Goal: Information Seeking & Learning: Check status

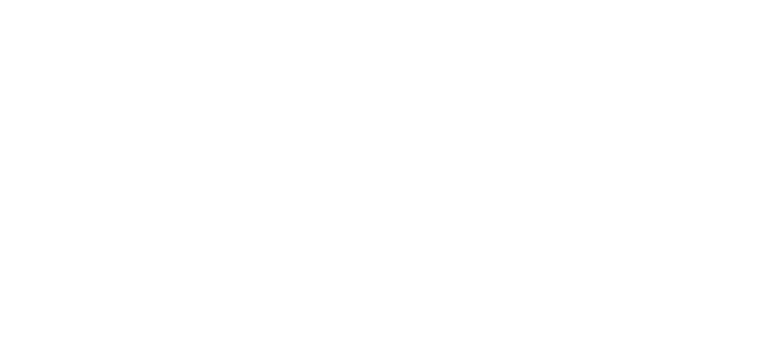
click at [367, 0] on html at bounding box center [392, 0] width 784 height 0
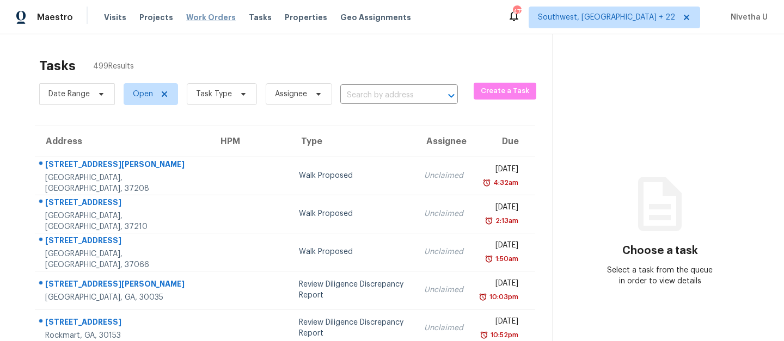
click at [193, 21] on span "Work Orders" at bounding box center [211, 17] width 50 height 11
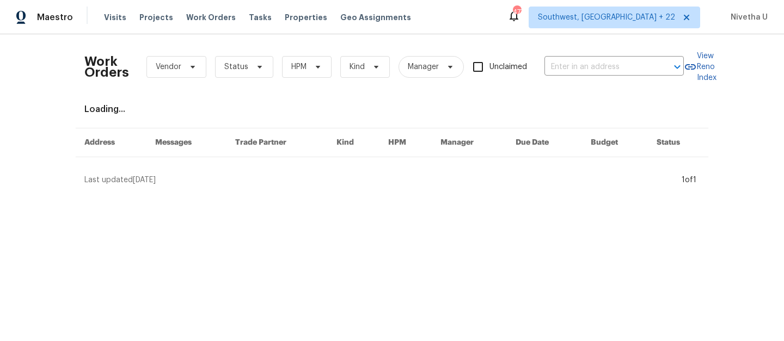
click at [617, 76] on div "Work Orders Vendor Status HPM Kind Manager Unclaimed ​" at bounding box center [383, 67] width 599 height 48
click at [612, 65] on input "text" at bounding box center [598, 67] width 109 height 17
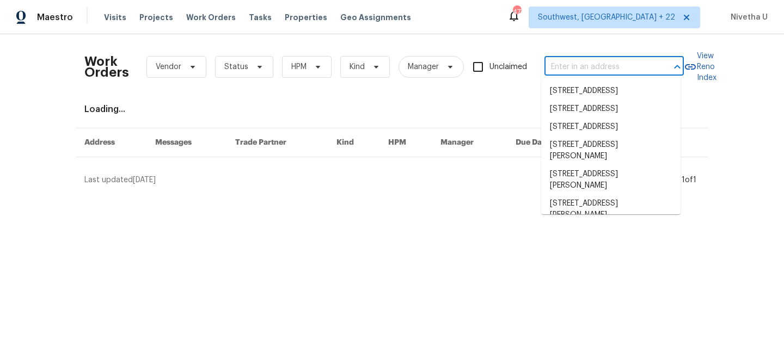
paste input "2451 Ivey Crest Cir Tucker, GA 30084"
type input "2451 Ivey Crest Cir Tucker, GA 30084"
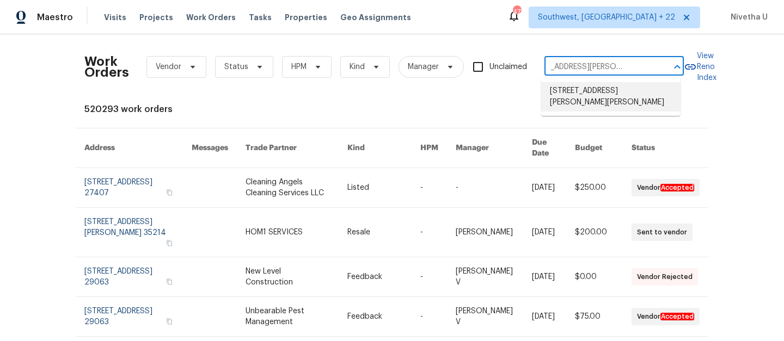
click at [623, 95] on li "2451 Ivey Crest Cir, Tucker, GA 30084" at bounding box center [610, 96] width 139 height 29
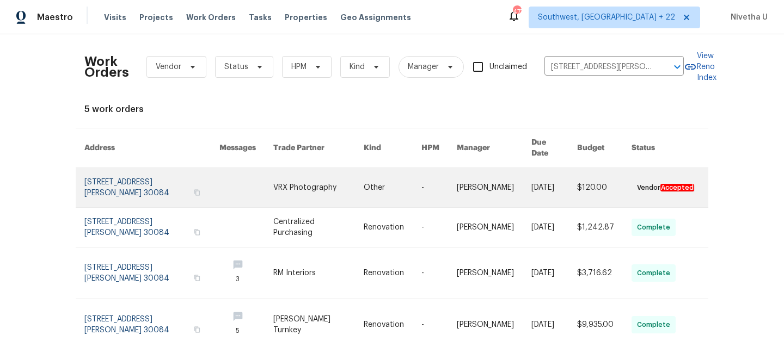
click at [161, 168] on link at bounding box center [151, 187] width 135 height 39
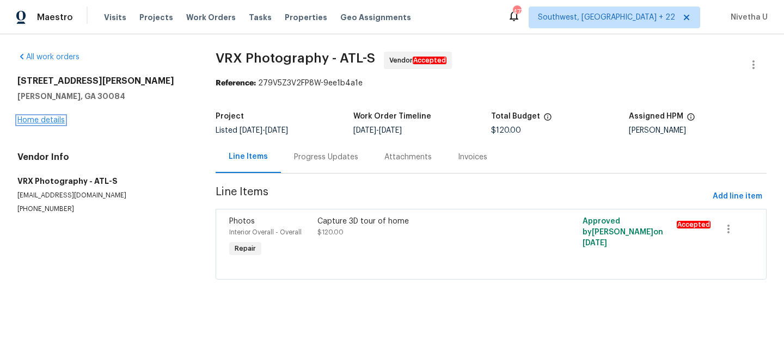
click at [25, 120] on link "Home details" at bounding box center [40, 121] width 47 height 8
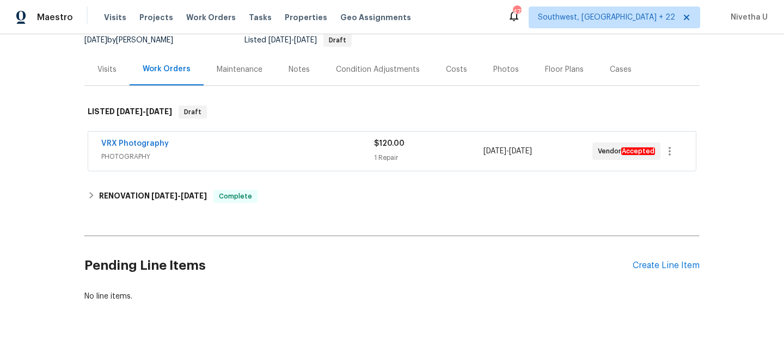
scroll to position [155, 0]
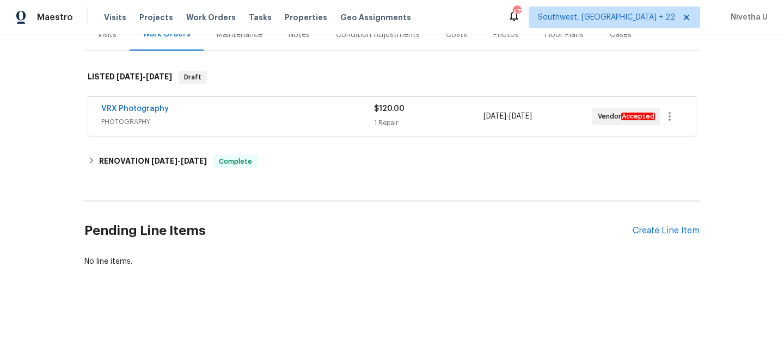
click at [338, 117] on span "PHOTOGRAPHY" at bounding box center [237, 122] width 273 height 11
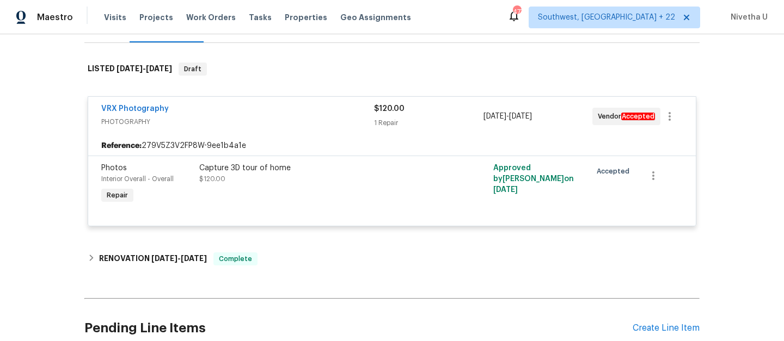
click at [338, 113] on div "VRX Photography" at bounding box center [237, 109] width 273 height 13
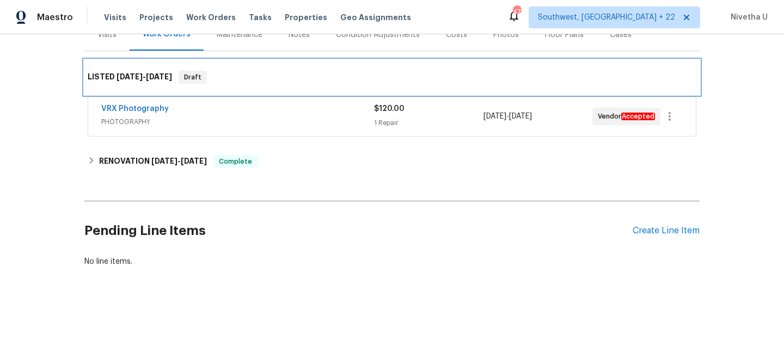
click at [314, 73] on div "LISTED 10/8/25 - 10/9/25 Draft" at bounding box center [392, 77] width 609 height 13
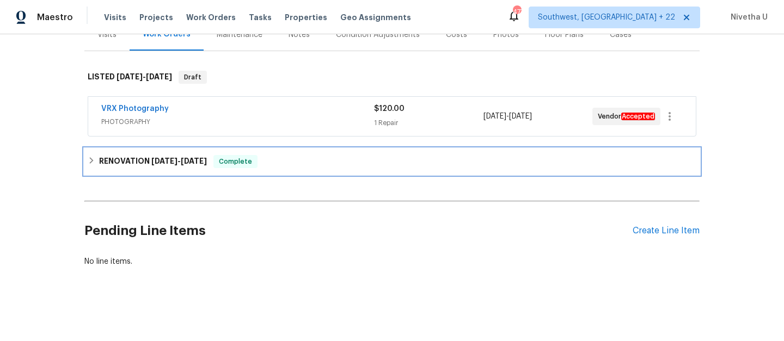
click at [289, 155] on div "RENOVATION 9/24/25 - 9/30/25 Complete" at bounding box center [392, 161] width 609 height 13
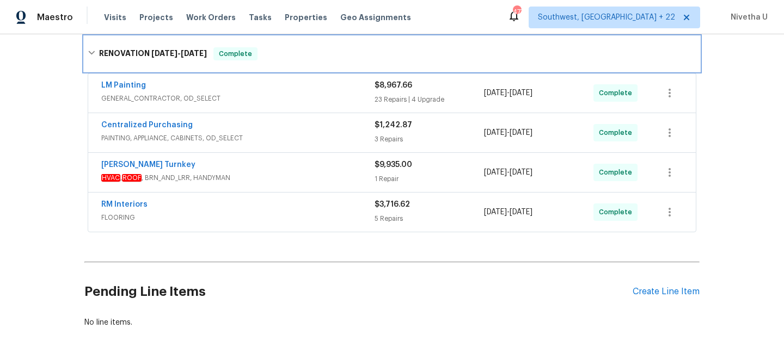
scroll to position [258, 0]
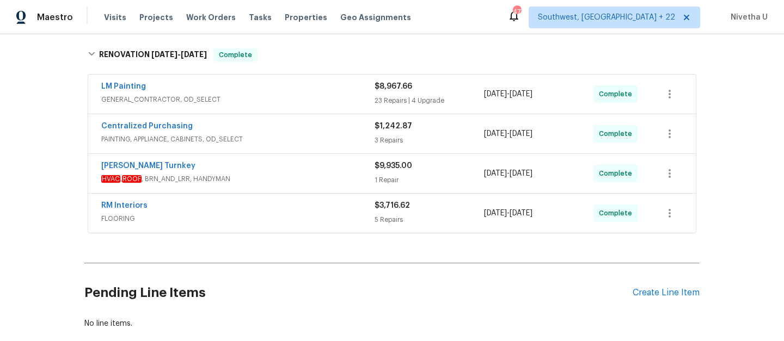
click at [291, 102] on span "GENERAL_CONTRACTOR, OD_SELECT" at bounding box center [237, 99] width 273 height 11
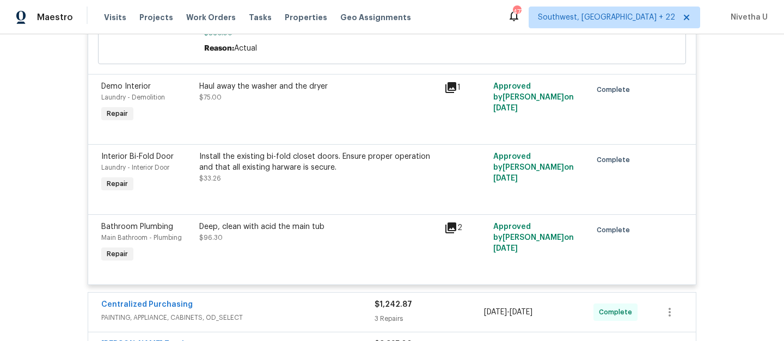
scroll to position [3773, 0]
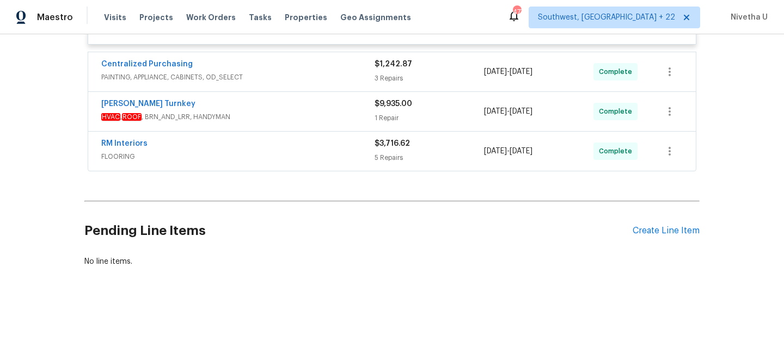
click at [273, 151] on span "FLOORING" at bounding box center [237, 156] width 273 height 11
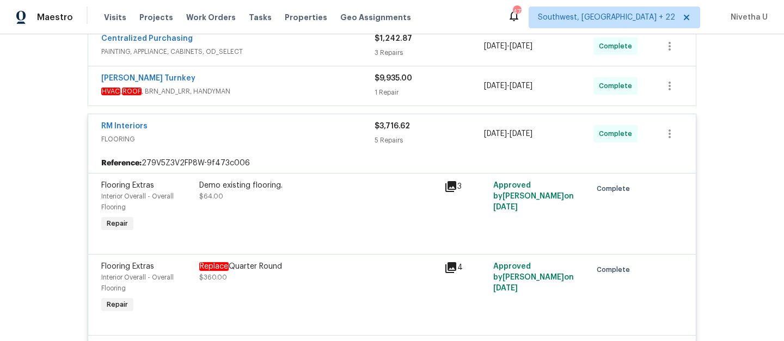
scroll to position [3753, 0]
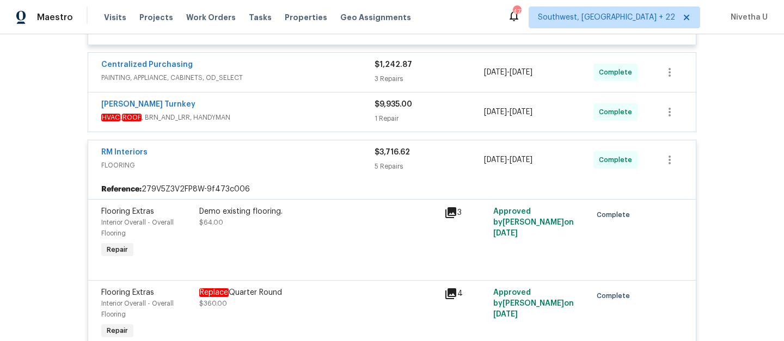
click at [292, 171] on span "FLOORING" at bounding box center [237, 165] width 273 height 11
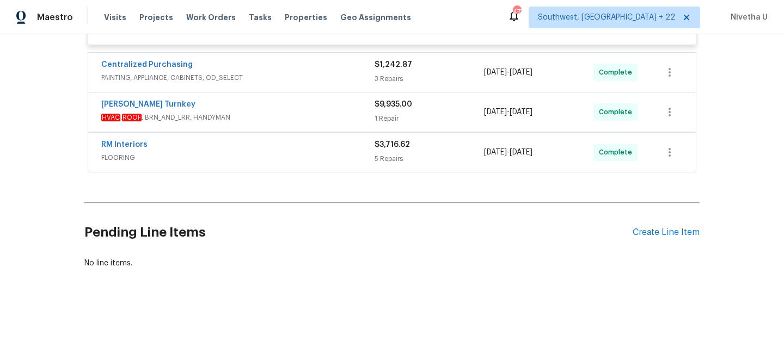
click at [275, 123] on span "HVAC , ROOF , BRN_AND_LRR, HANDYMAN" at bounding box center [237, 117] width 273 height 11
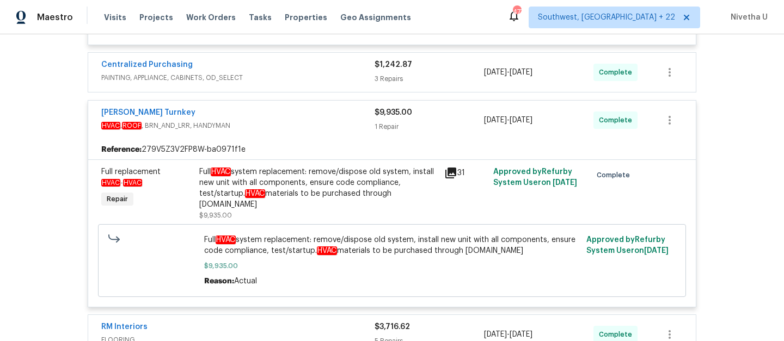
click at [303, 131] on span "HVAC , ROOF , BRN_AND_LRR, HANDYMAN" at bounding box center [237, 125] width 273 height 11
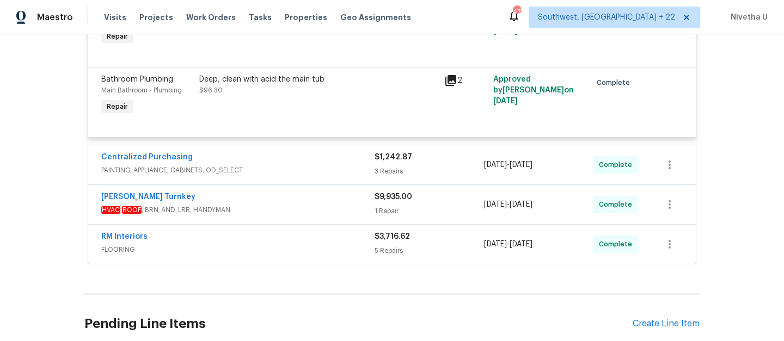
scroll to position [3662, 0]
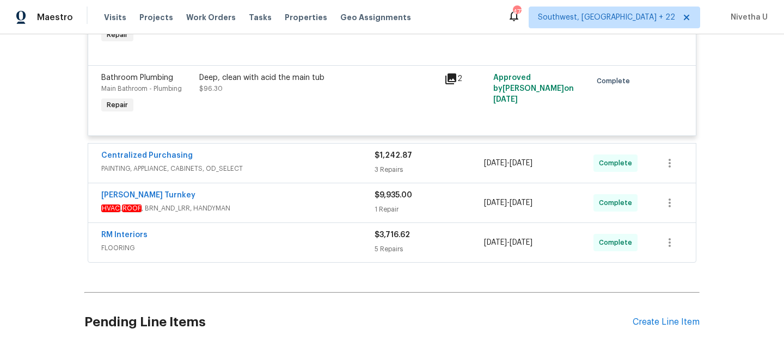
click at [298, 174] on span "PAINTING, APPLIANCE, CABINETS, OD_SELECT" at bounding box center [237, 168] width 273 height 11
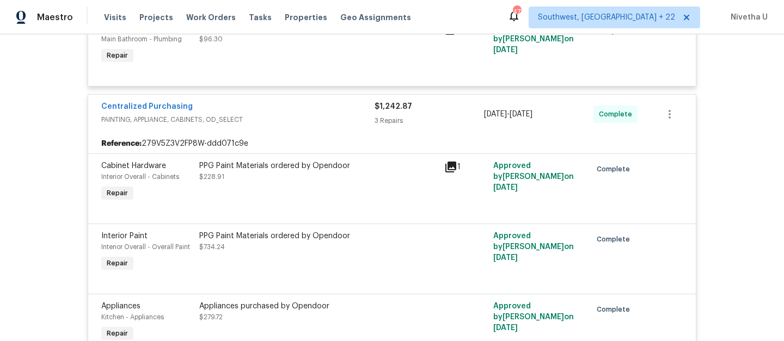
click at [301, 114] on div "Centralized Purchasing" at bounding box center [237, 107] width 273 height 13
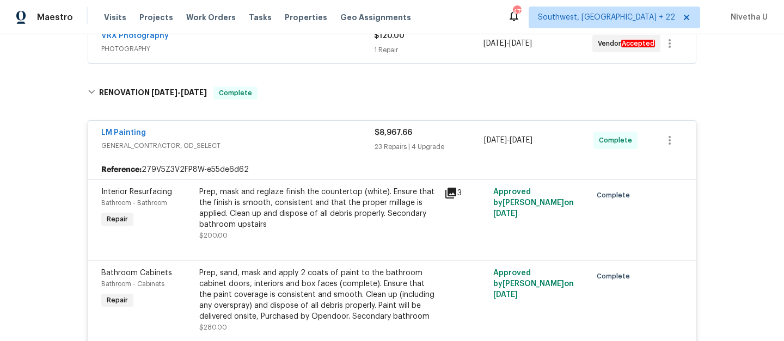
scroll to position [201, 0]
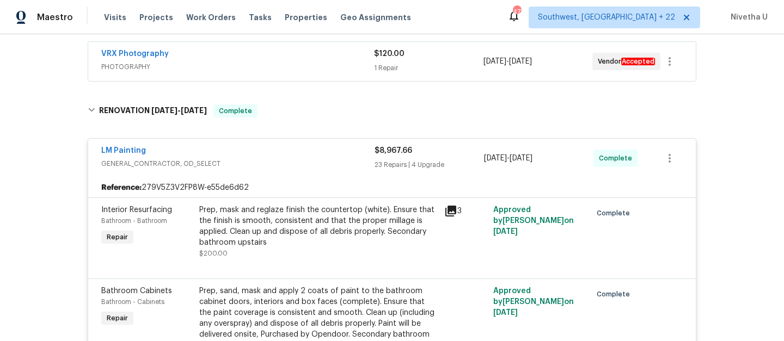
click at [296, 168] on span "GENERAL_CONTRACTOR, OD_SELECT" at bounding box center [237, 163] width 273 height 11
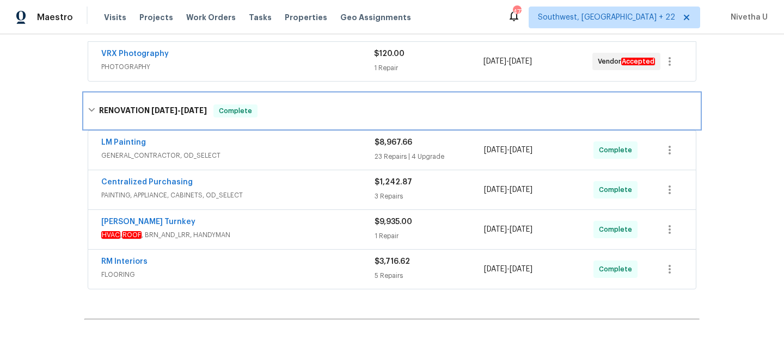
click at [291, 122] on div "RENOVATION 9/24/25 - 9/30/25 Complete" at bounding box center [391, 111] width 615 height 35
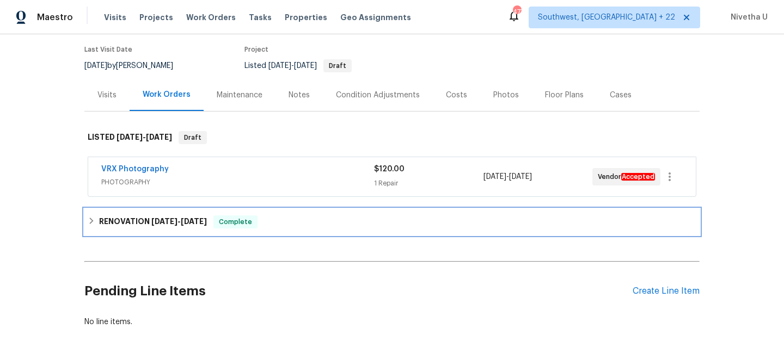
scroll to position [77, 0]
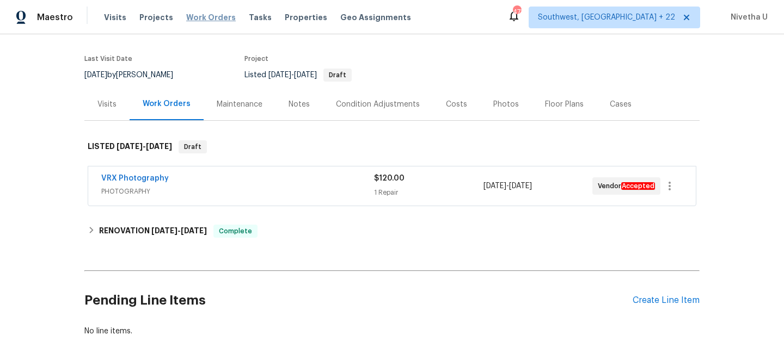
click at [201, 14] on span "Work Orders" at bounding box center [211, 17] width 50 height 11
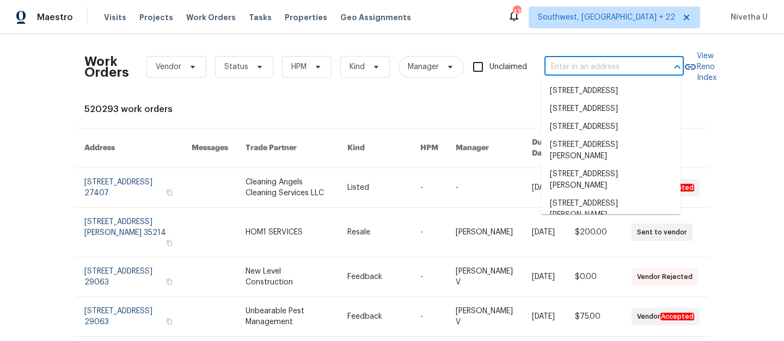
click at [568, 63] on input "text" at bounding box center [598, 67] width 109 height 17
paste input "1004 Cobbler Ln Saint Peters, MO 63303"
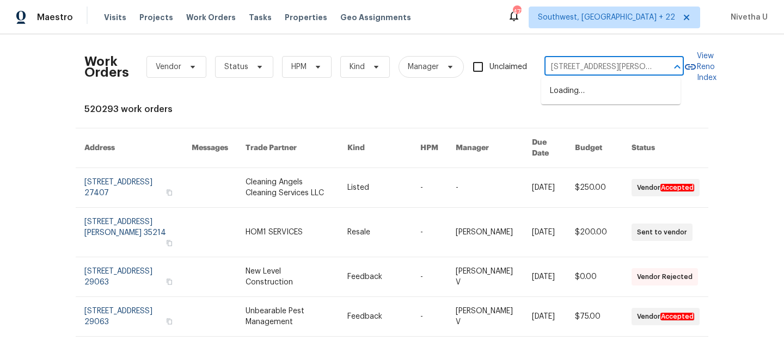
scroll to position [0, 44]
type input "1004 Cobbler Ln Saint Peters, MO 63303"
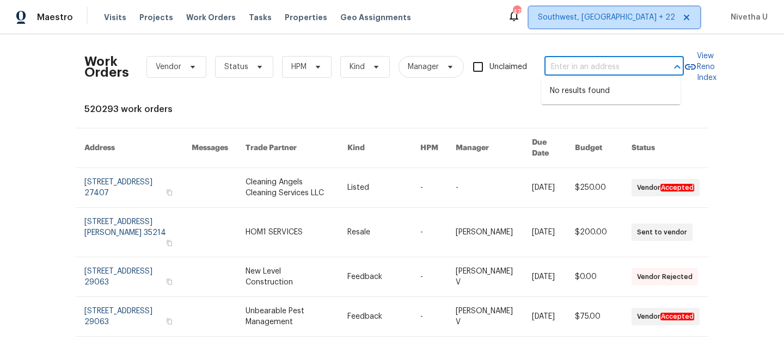
scroll to position [0, 0]
click at [659, 17] on span "Southwest, [GEOGRAPHIC_DATA] + 22" at bounding box center [606, 17] width 137 height 11
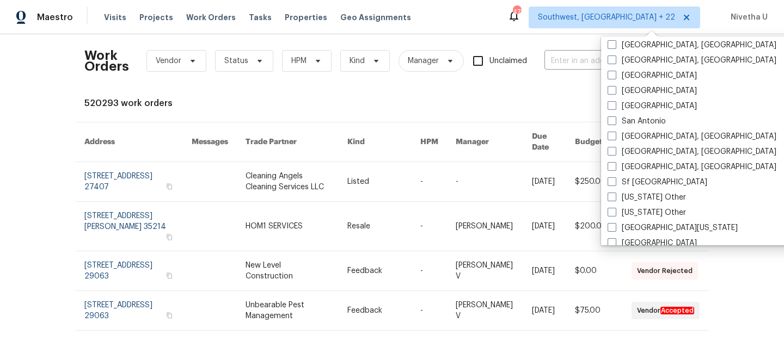
scroll to position [1552, 0]
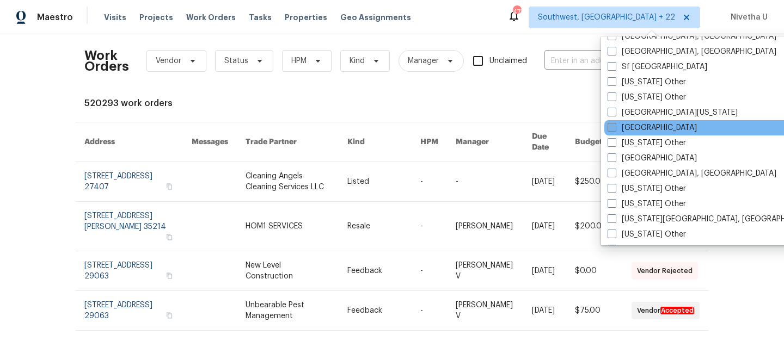
click at [633, 131] on label "St Louis" at bounding box center [652, 127] width 89 height 11
click at [615, 130] on input "St Louis" at bounding box center [611, 125] width 7 height 7
checkbox input "true"
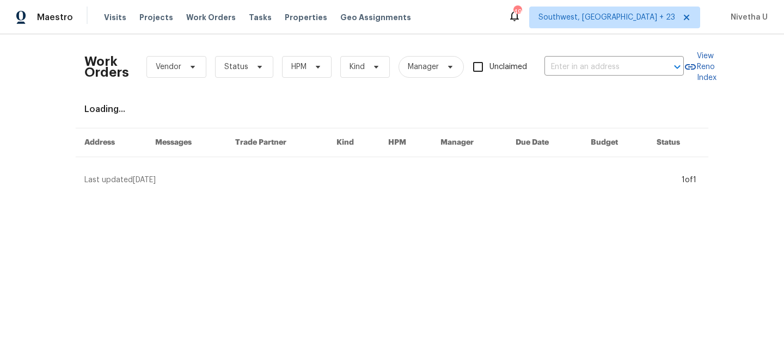
click at [537, 50] on div "Work Orders Vendor Status HPM Kind Manager Unclaimed ​" at bounding box center [383, 67] width 599 height 48
click at [569, 66] on input "text" at bounding box center [598, 67] width 109 height 17
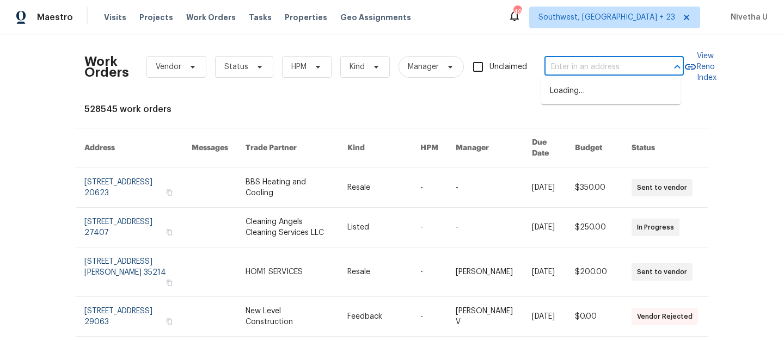
paste input "1004 Cobbler Ln Saint Peters, MO 63303"
type input "1004 Cobbler Ln Saint Peters, MO 63303"
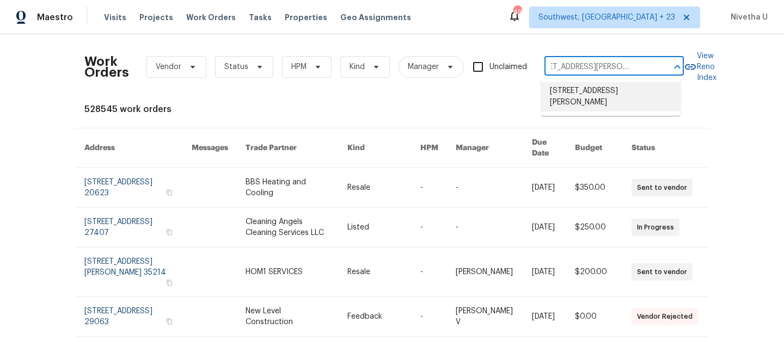
click at [571, 96] on li "1004 Cobbler Ln, Saint Peters, MO 63303" at bounding box center [610, 96] width 139 height 29
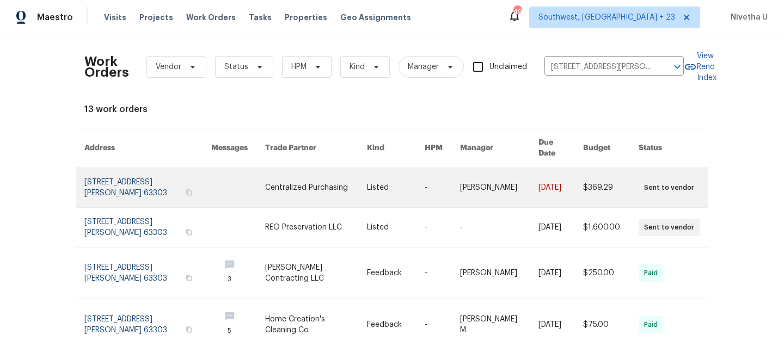
click at [91, 188] on link at bounding box center [147, 187] width 127 height 39
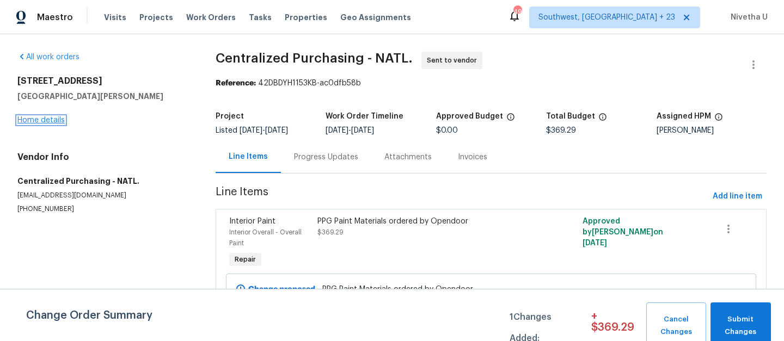
click at [30, 121] on link "Home details" at bounding box center [40, 121] width 47 height 8
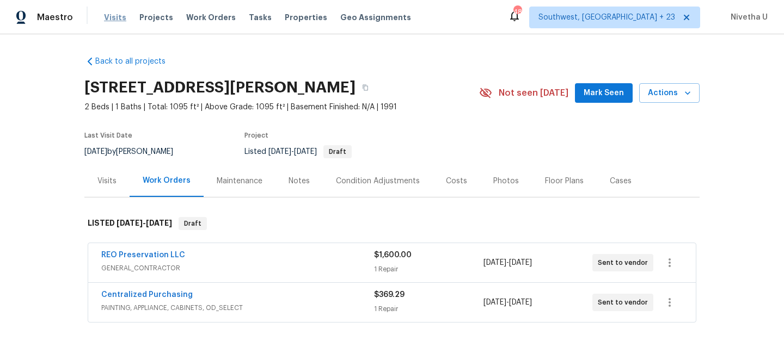
click at [108, 13] on span "Visits" at bounding box center [115, 17] width 22 height 11
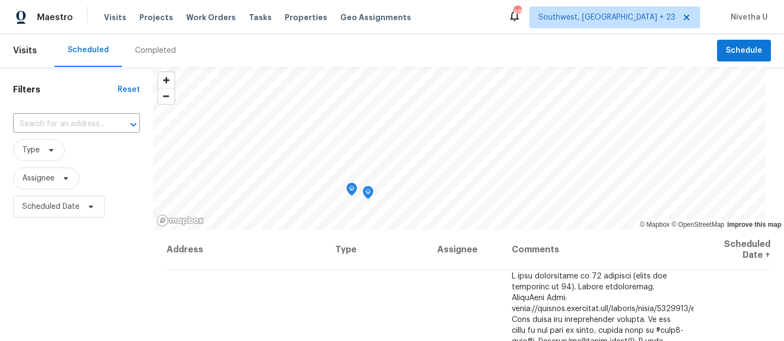
click at [158, 54] on div "Completed" at bounding box center [155, 50] width 41 height 11
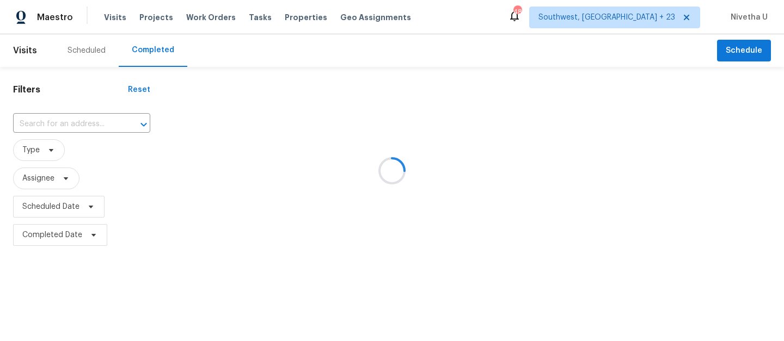
click at [69, 124] on div at bounding box center [392, 170] width 784 height 341
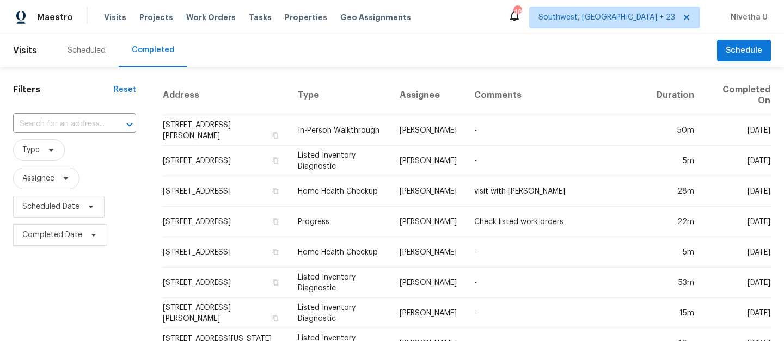
click at [69, 124] on input "text" at bounding box center [59, 124] width 93 height 17
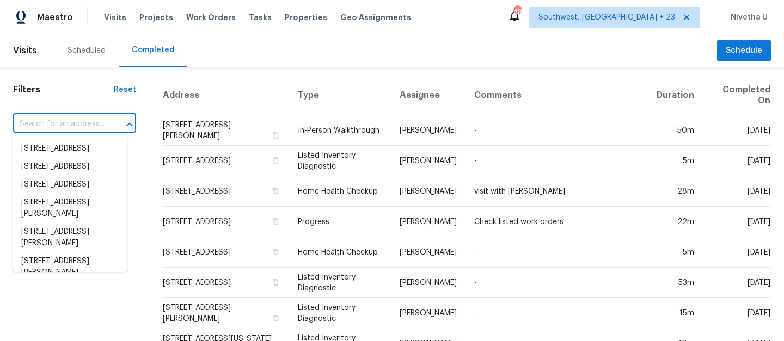
paste input "4108 Christacy Way Marietta, GA 30066"
type input "4108 Christacy Way Marietta, GA 30066"
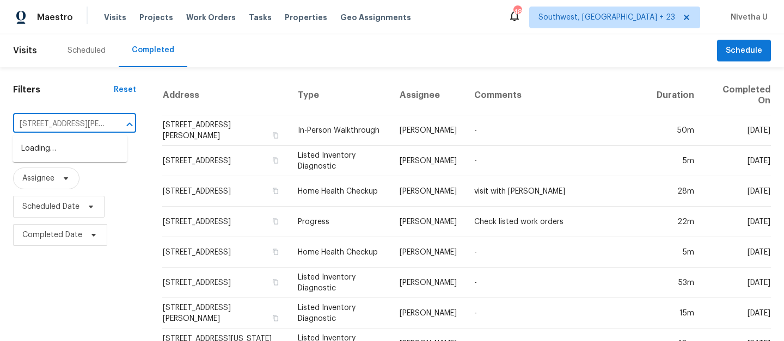
scroll to position [0, 64]
click at [78, 150] on li "4108 Christacy Way, Marietta, GA 30066" at bounding box center [70, 154] width 115 height 29
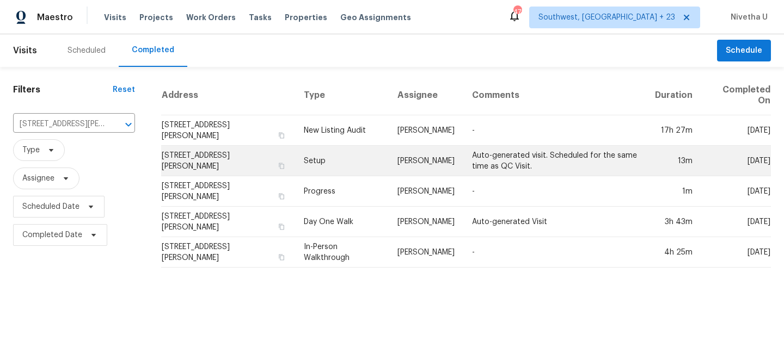
click at [314, 171] on td "Setup" at bounding box center [342, 161] width 94 height 30
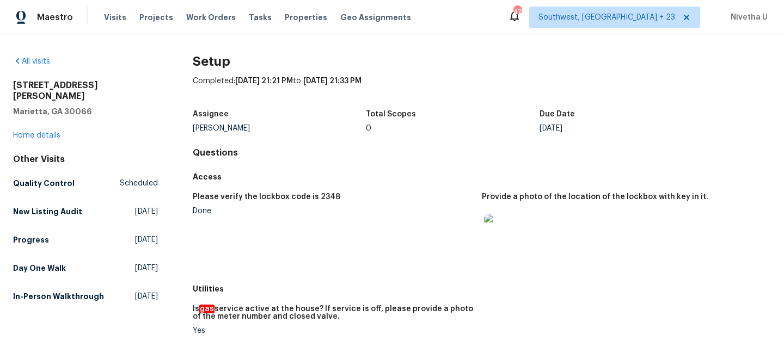
scroll to position [52, 0]
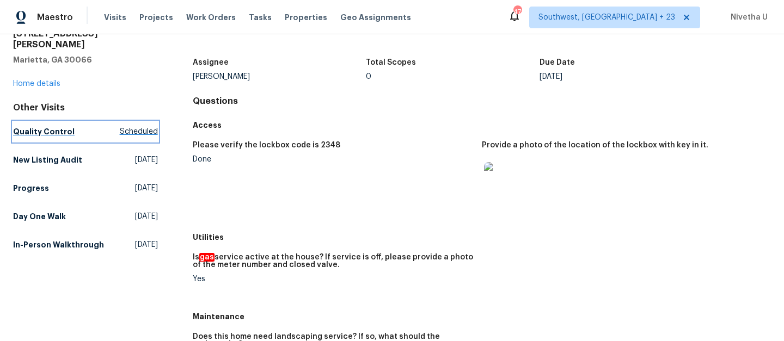
click at [59, 126] on h5 "Quality Control" at bounding box center [44, 131] width 62 height 11
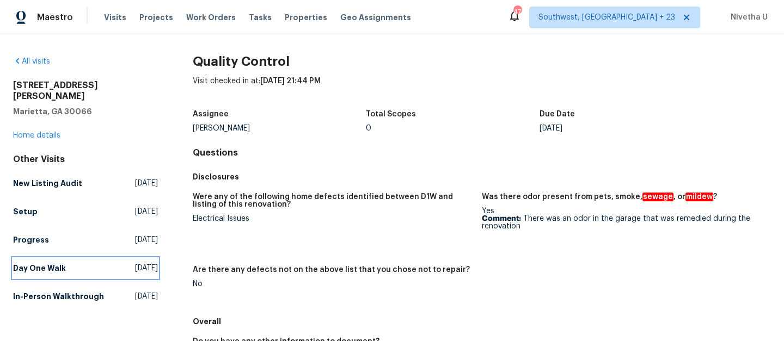
click at [53, 263] on h5 "Day One Walk" at bounding box center [39, 268] width 53 height 11
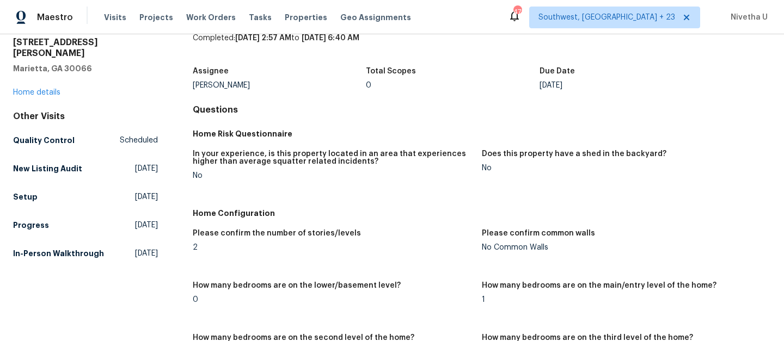
scroll to position [59, 0]
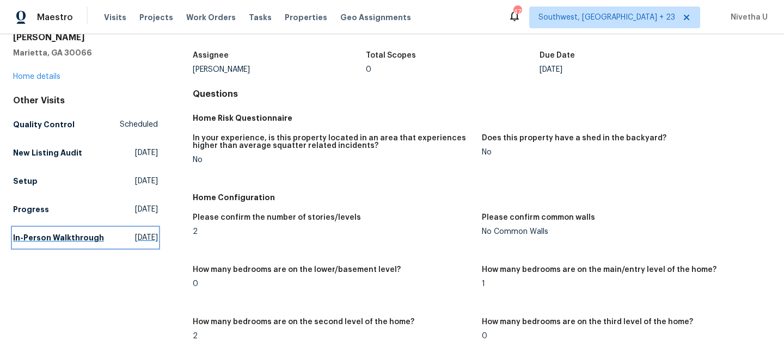
click at [45, 238] on h5 "In-Person Walkthrough" at bounding box center [58, 237] width 91 height 11
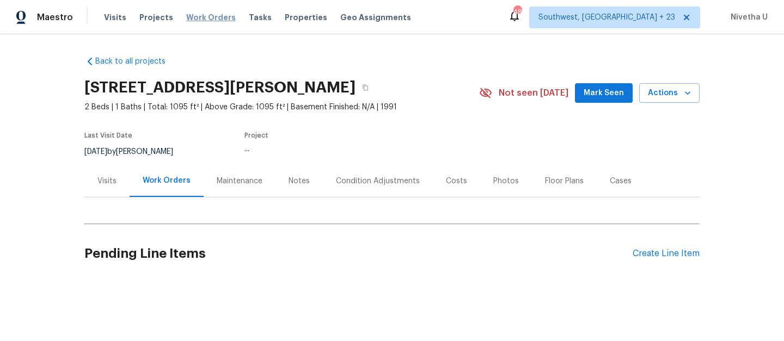
click at [208, 17] on span "Work Orders" at bounding box center [211, 17] width 50 height 11
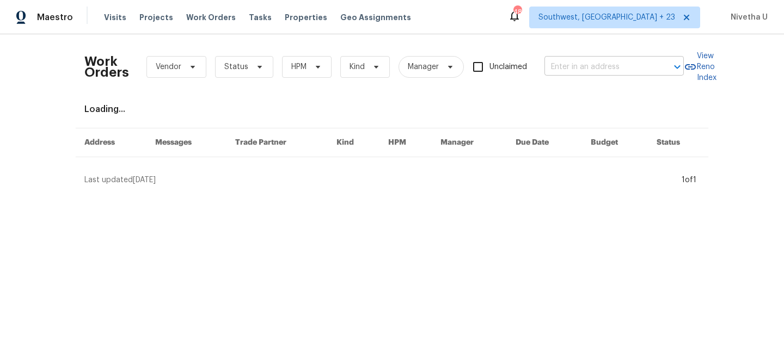
click at [609, 67] on input "text" at bounding box center [598, 67] width 109 height 17
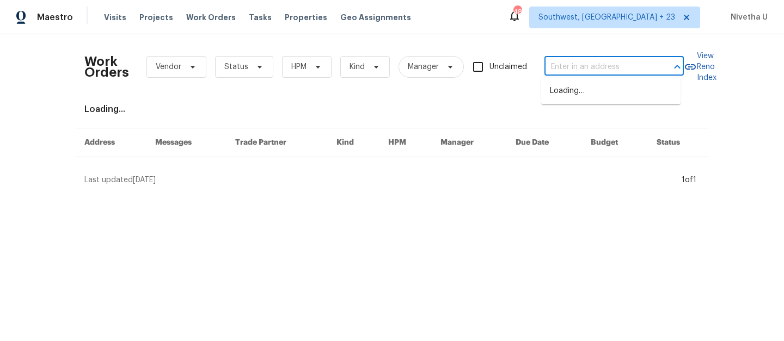
paste input "[STREET_ADDRESS][PERSON_NAME]"
type input "[STREET_ADDRESS][PERSON_NAME]"
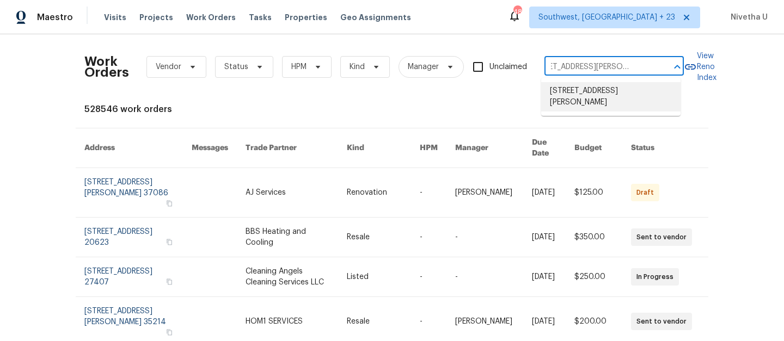
click at [595, 101] on li "[STREET_ADDRESS][PERSON_NAME]" at bounding box center [610, 96] width 139 height 29
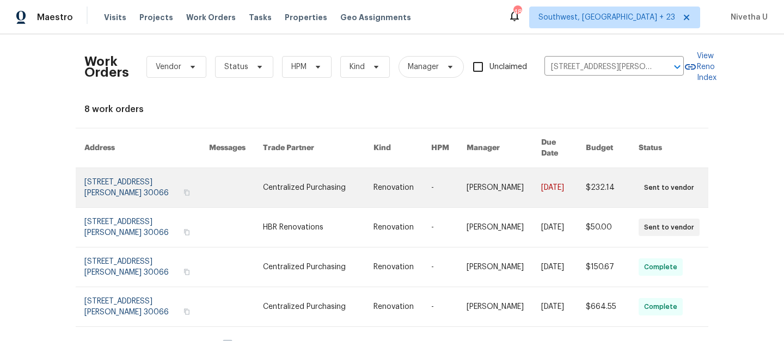
click at [106, 173] on link at bounding box center [146, 187] width 125 height 39
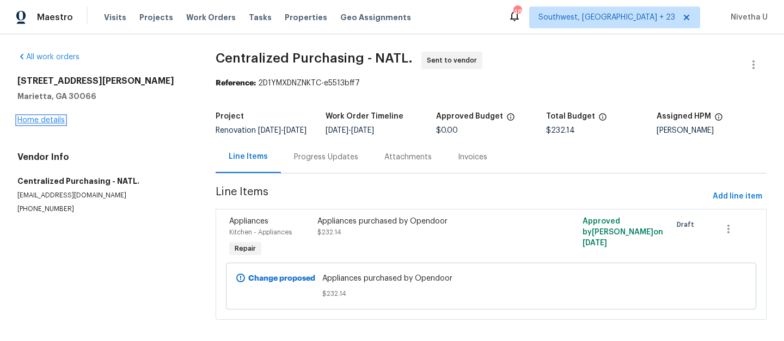
click at [46, 121] on link "Home details" at bounding box center [40, 121] width 47 height 8
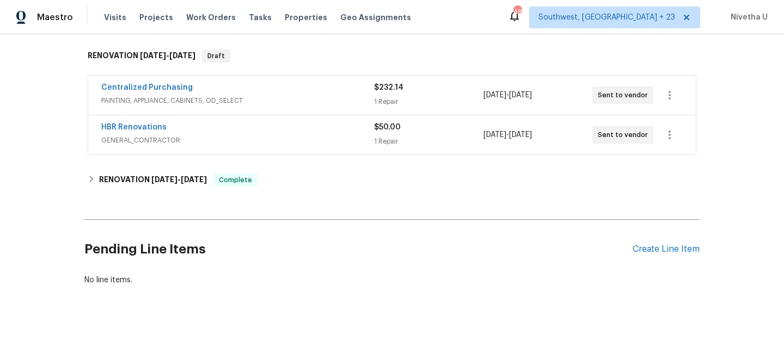
scroll to position [167, 0]
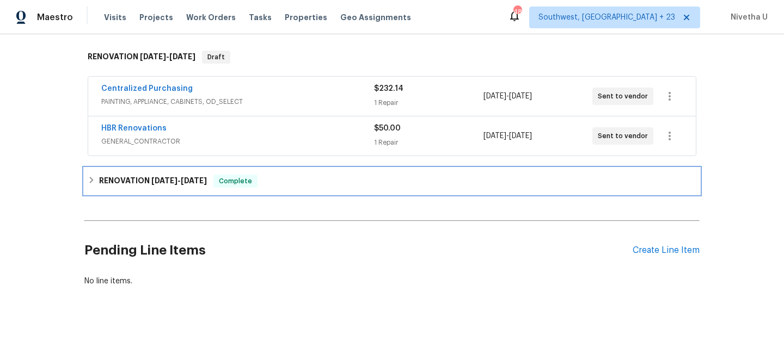
click at [266, 186] on div "RENOVATION 9/23/25 - 10/2/25 Complete" at bounding box center [392, 181] width 609 height 13
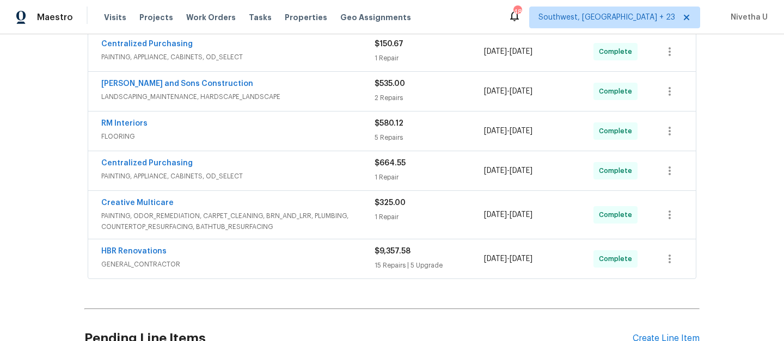
scroll to position [344, 0]
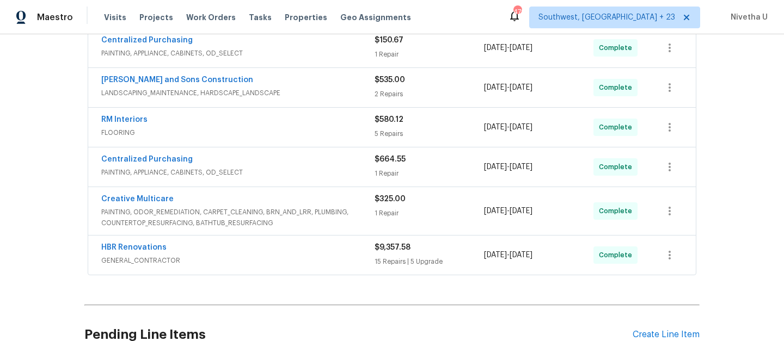
click at [286, 254] on div "HBR Renovations" at bounding box center [237, 248] width 273 height 13
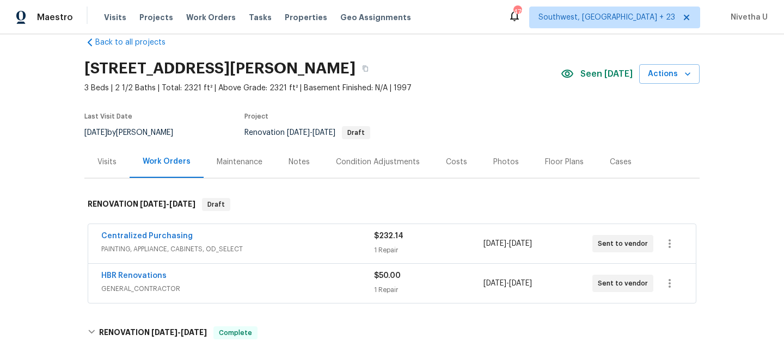
scroll to position [0, 0]
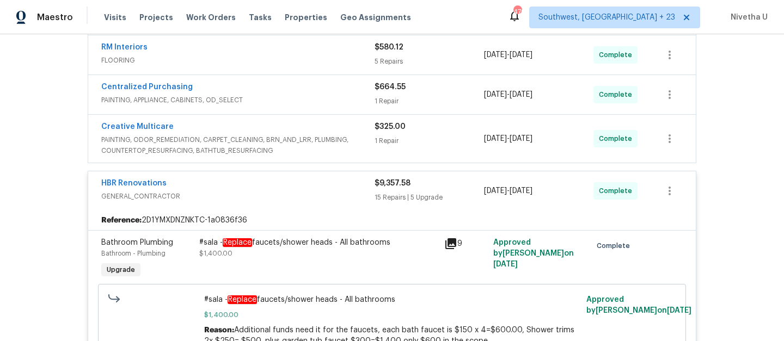
click at [347, 126] on div "Creative Multicare" at bounding box center [237, 127] width 273 height 13
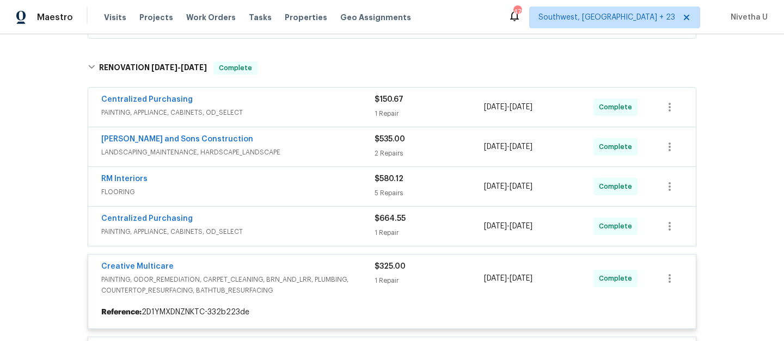
scroll to position [284, 0]
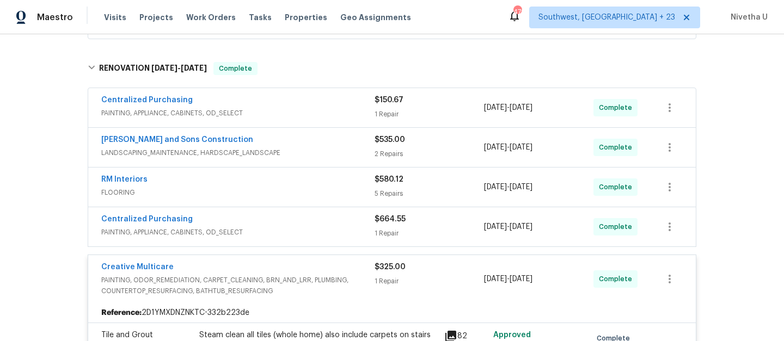
click at [291, 225] on div "Centralized Purchasing" at bounding box center [237, 220] width 273 height 13
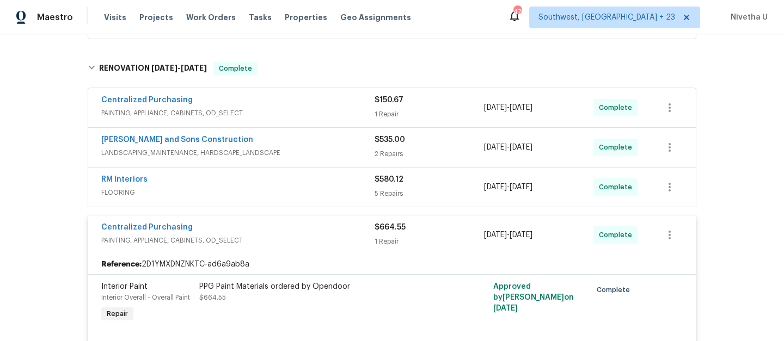
click at [269, 185] on div "RM Interiors" at bounding box center [237, 180] width 273 height 13
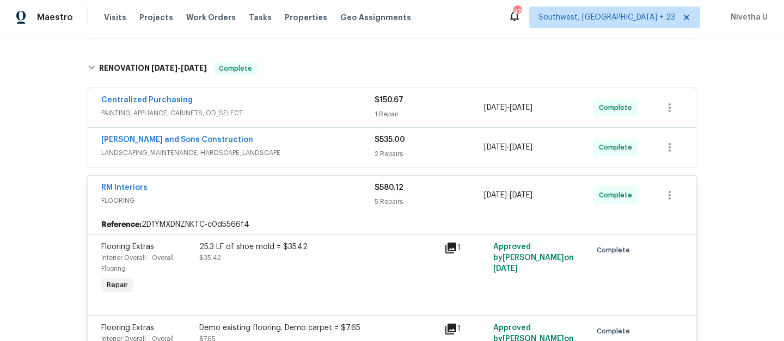
click at [302, 148] on span "LANDSCAPING_MAINTENANCE, HARDSCAPE_LANDSCAPE" at bounding box center [237, 153] width 273 height 11
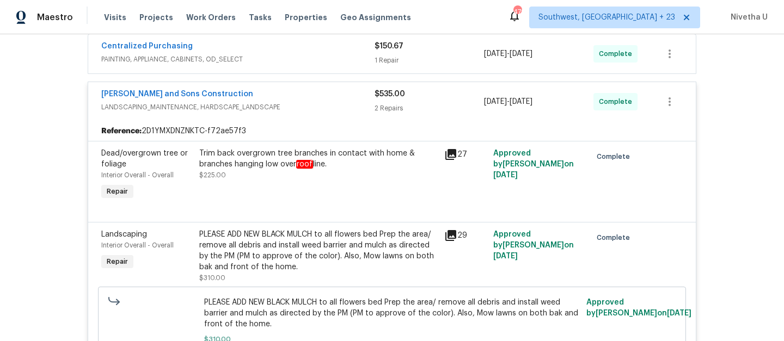
scroll to position [225, 0]
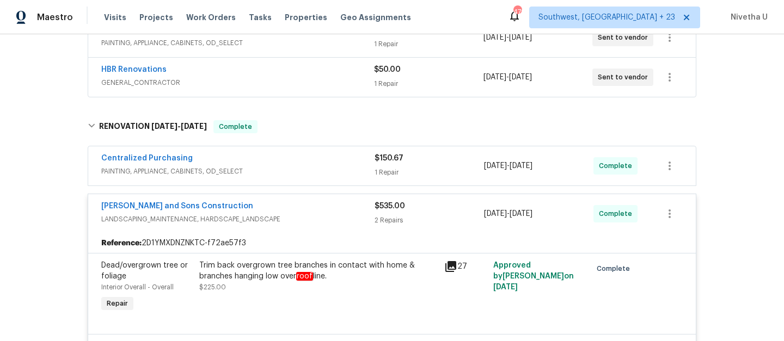
click at [301, 164] on div "Centralized Purchasing" at bounding box center [237, 159] width 273 height 13
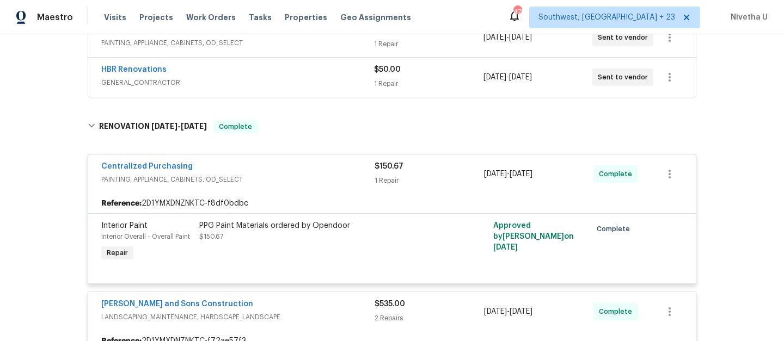
scroll to position [114, 0]
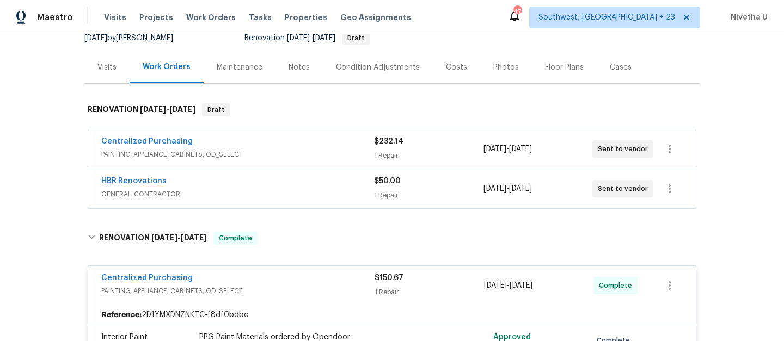
click at [329, 183] on div "HBR Renovations" at bounding box center [237, 182] width 273 height 13
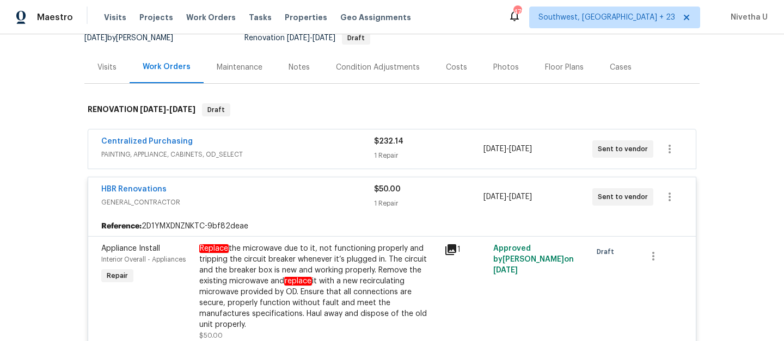
click at [315, 148] on div "Centralized Purchasing" at bounding box center [237, 142] width 273 height 13
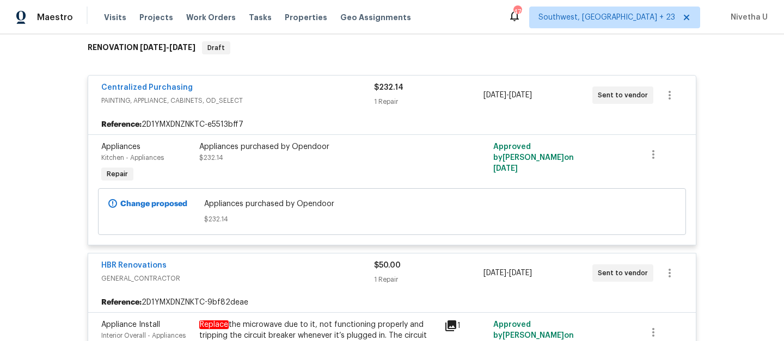
scroll to position [175, 0]
click at [320, 88] on div "Centralized Purchasing" at bounding box center [237, 89] width 273 height 13
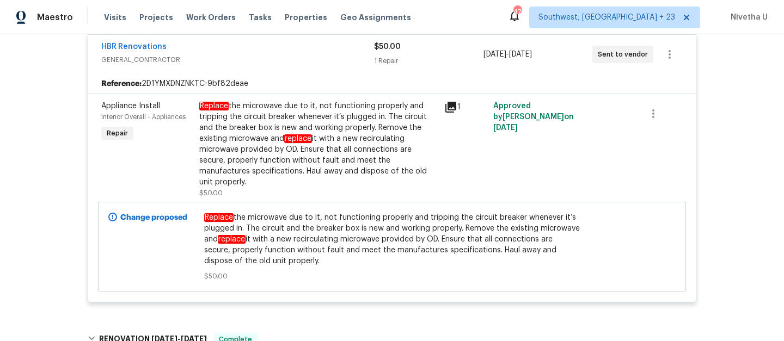
scroll to position [257, 0]
click at [298, 63] on span "GENERAL_CONTRACTOR" at bounding box center [237, 59] width 273 height 11
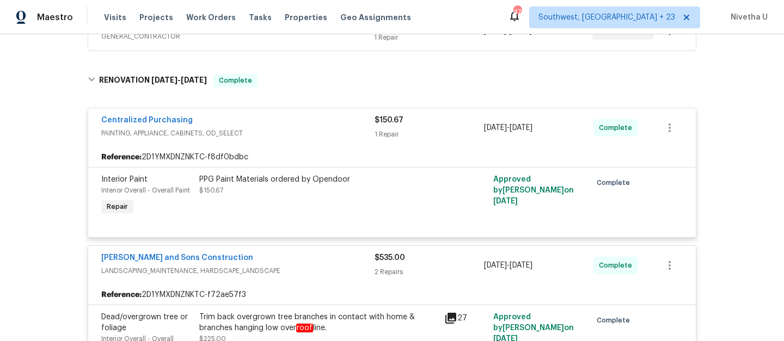
scroll to position [273, 0]
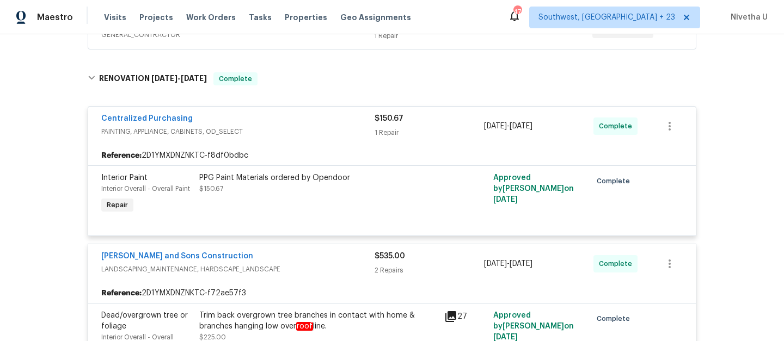
click at [284, 124] on div "Centralized Purchasing" at bounding box center [237, 119] width 273 height 13
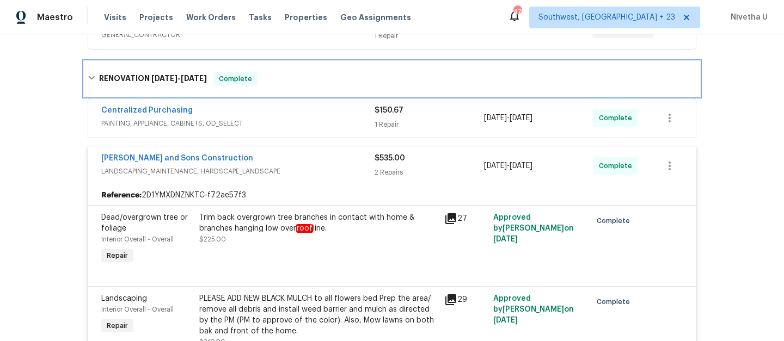
drag, startPoint x: 274, startPoint y: 81, endPoint x: 272, endPoint y: 266, distance: 184.6
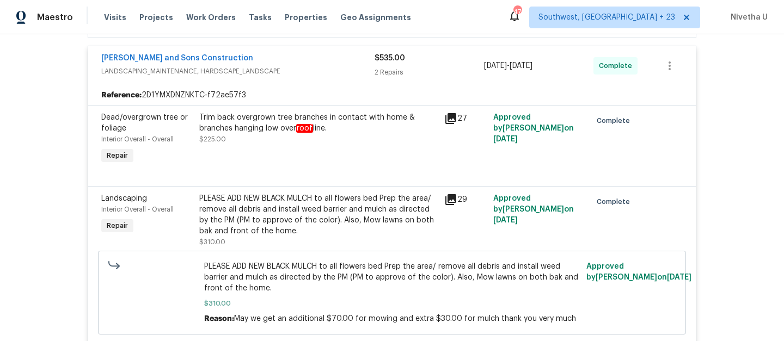
scroll to position [363, 0]
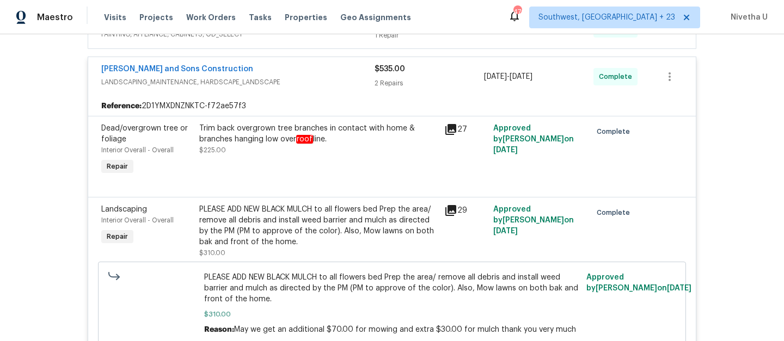
click at [302, 73] on div "Reyes and Sons Construction" at bounding box center [237, 70] width 273 height 13
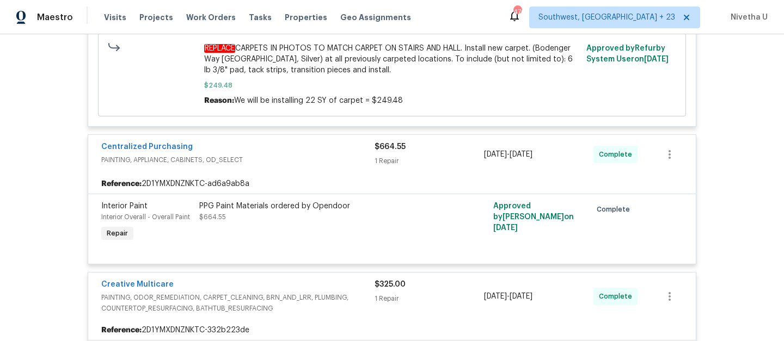
scroll to position [942, 0]
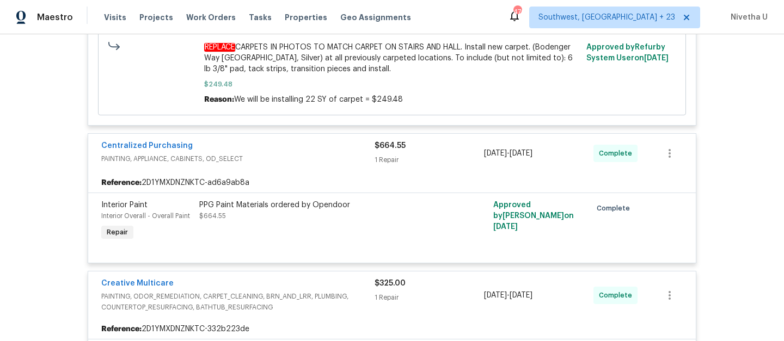
click at [325, 154] on div "Centralized Purchasing" at bounding box center [237, 146] width 273 height 13
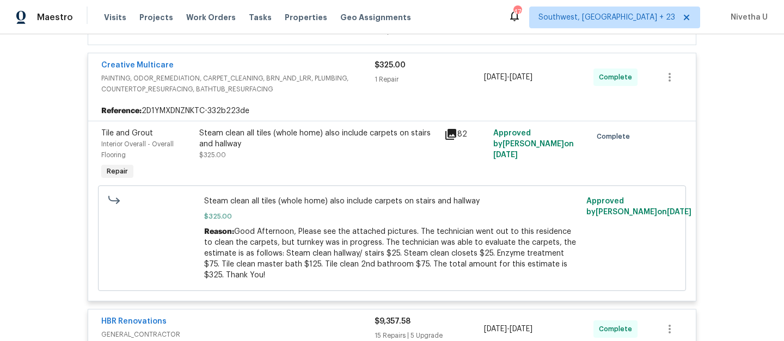
scroll to position [1072, 0]
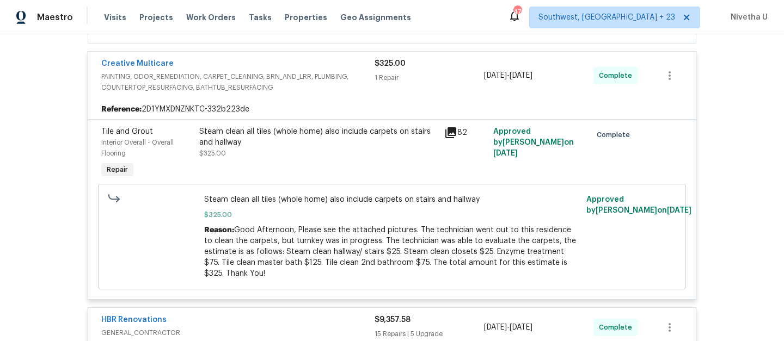
click at [342, 65] on div "Creative Multicare" at bounding box center [237, 64] width 273 height 13
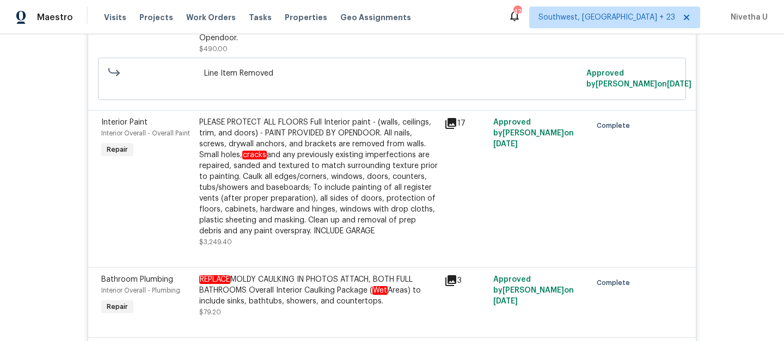
scroll to position [2610, 0]
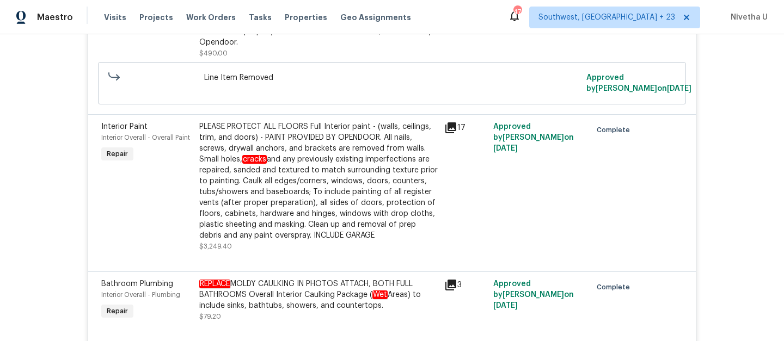
click at [302, 305] on div "REPLACE MOLDY CAULKING IN PHOTOS ATTACH, BOTH FULL BATHROOMS Overall Interior C…" at bounding box center [318, 295] width 238 height 33
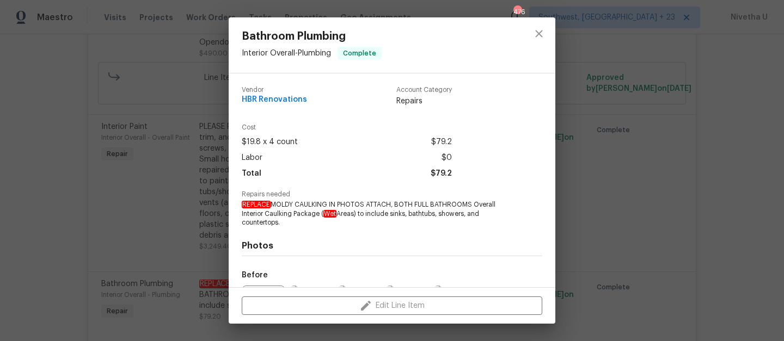
scroll to position [124, 0]
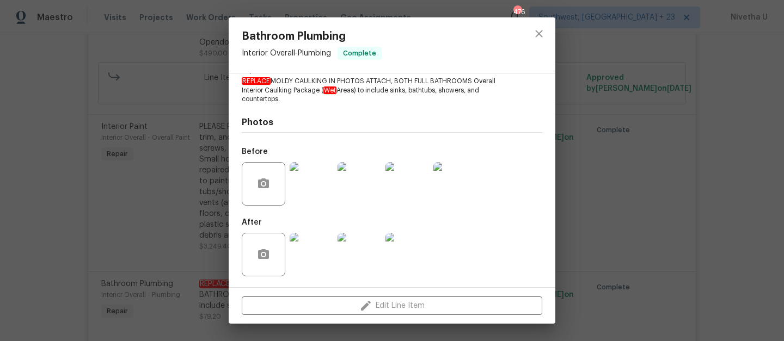
click at [302, 186] on img at bounding box center [312, 184] width 44 height 44
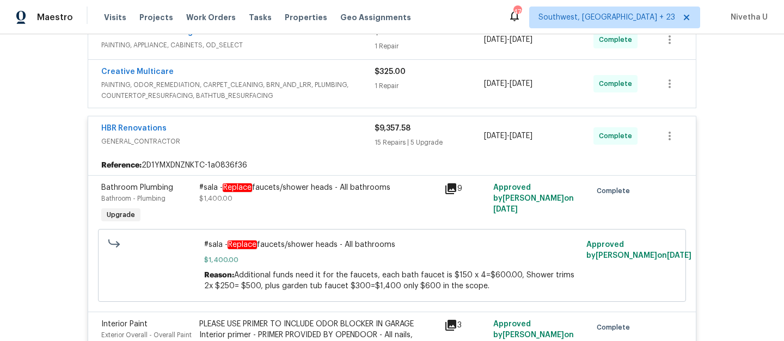
scroll to position [1054, 0]
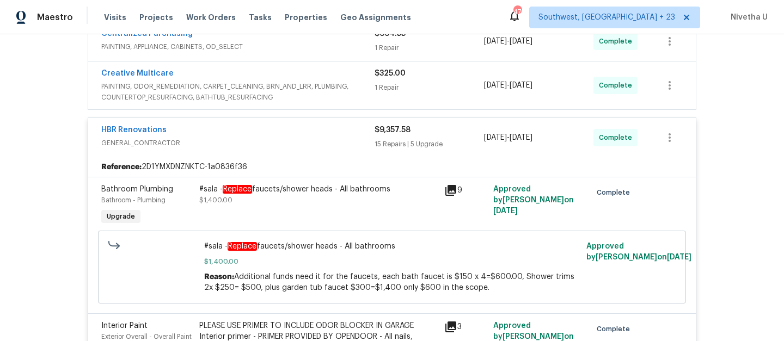
click at [287, 146] on span "GENERAL_CONTRACTOR" at bounding box center [237, 143] width 273 height 11
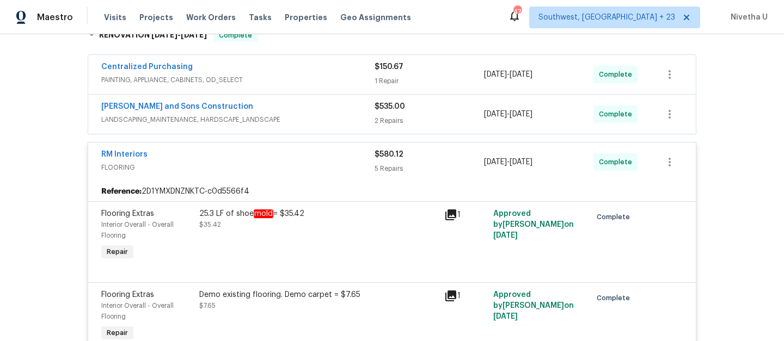
scroll to position [312, 0]
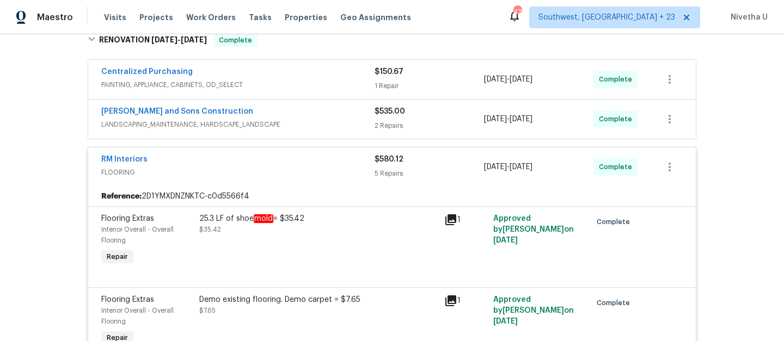
click at [315, 171] on span "FLOORING" at bounding box center [237, 172] width 273 height 11
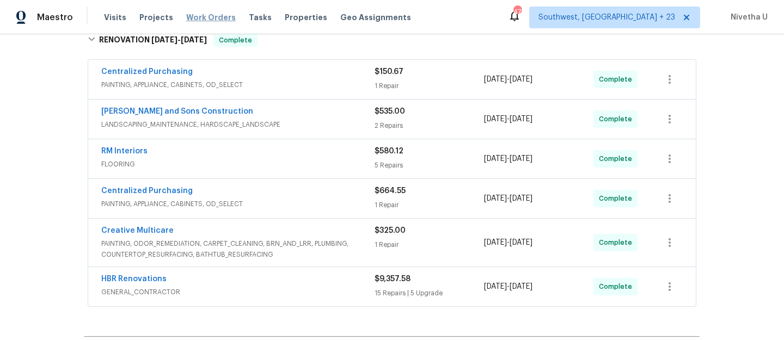
click at [217, 19] on span "Work Orders" at bounding box center [211, 17] width 50 height 11
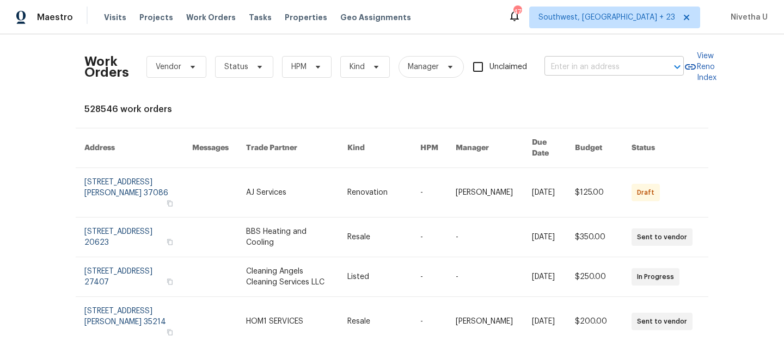
click at [604, 60] on input "text" at bounding box center [598, 67] width 109 height 17
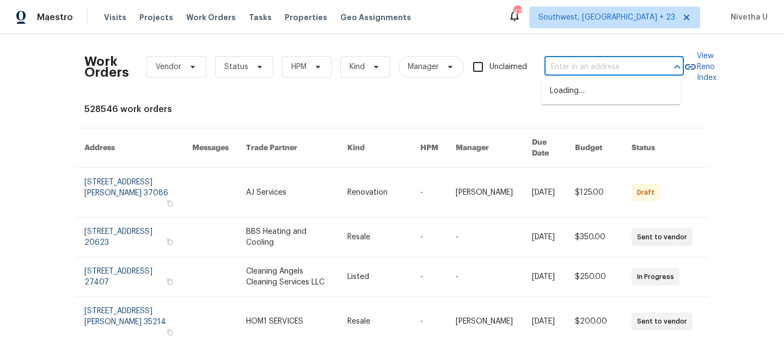
paste input "3155 Golden Dale Ln Charlotte, NC 28262"
type input "3155 Golden Dale Ln Charlotte, NC 28262"
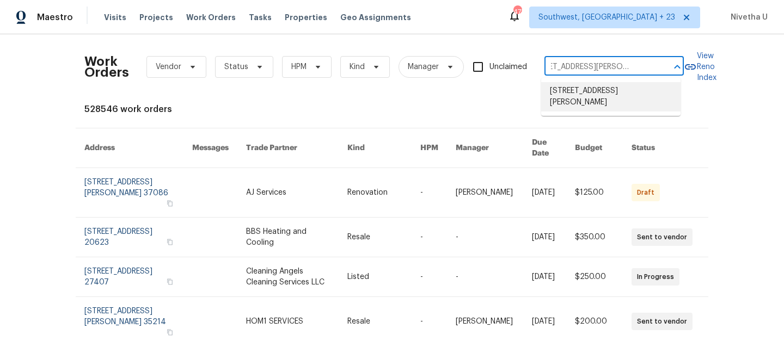
click at [601, 96] on li "3155 Golden Dale Ln, Charlotte, NC 28262" at bounding box center [610, 96] width 139 height 29
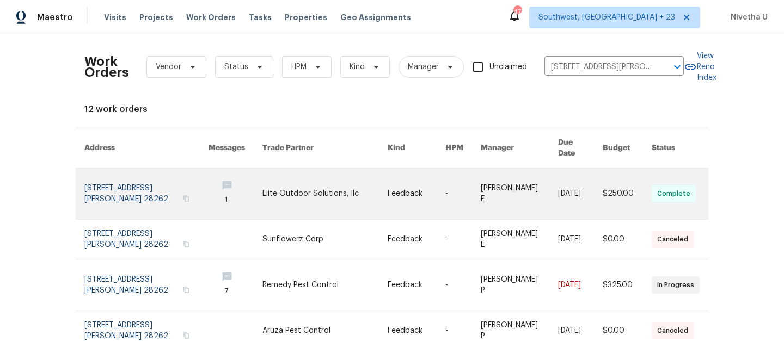
click at [91, 190] on link at bounding box center [146, 193] width 124 height 51
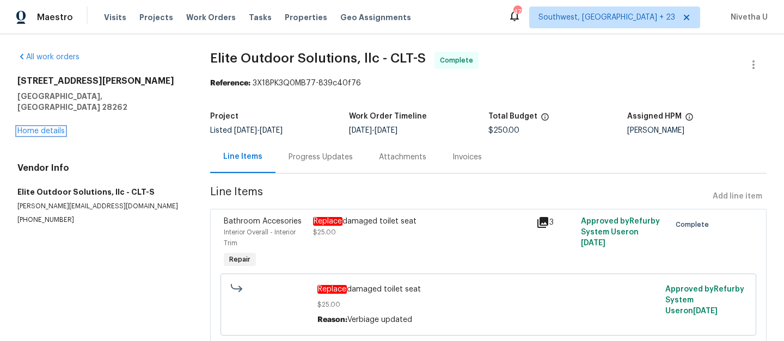
click at [39, 127] on link "Home details" at bounding box center [40, 131] width 47 height 8
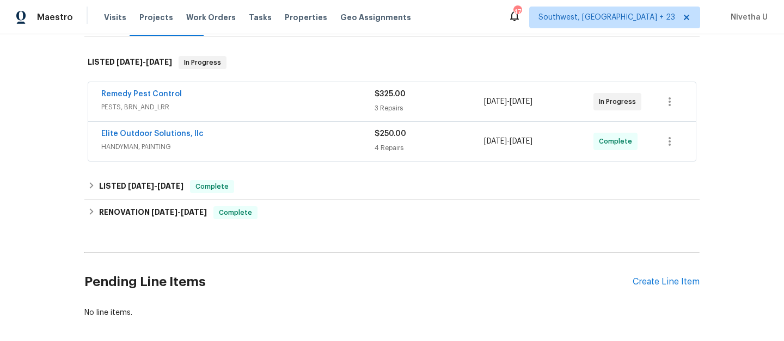
scroll to position [164, 0]
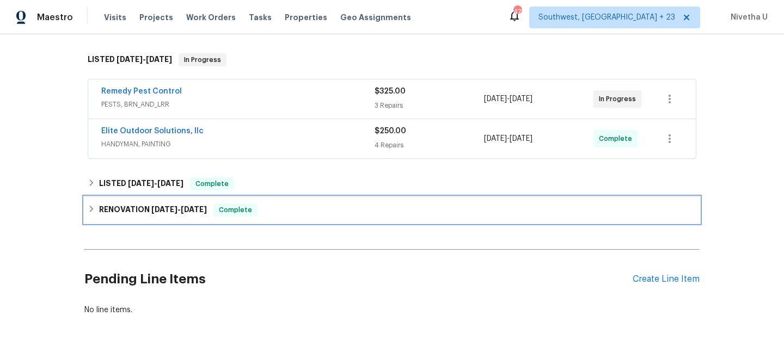
click at [274, 213] on div "RENOVATION 3/24/25 - 4/17/25 Complete" at bounding box center [392, 210] width 609 height 13
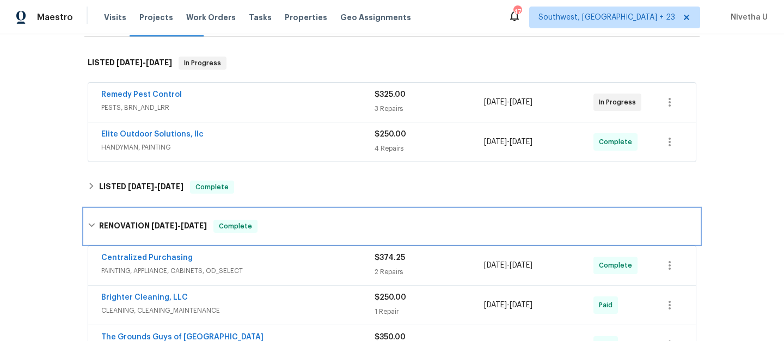
scroll to position [124, 0]
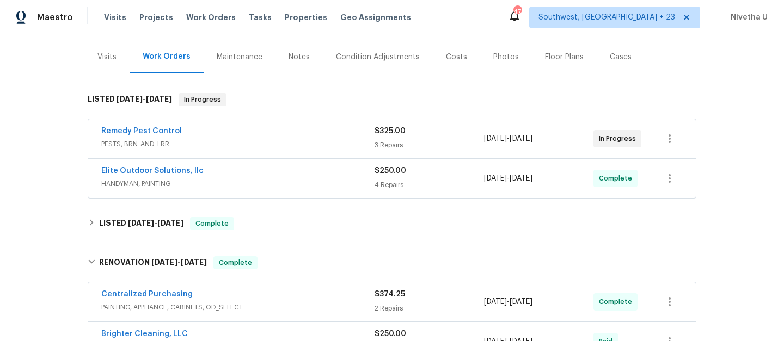
click at [289, 128] on div "Remedy Pest Control" at bounding box center [237, 132] width 273 height 13
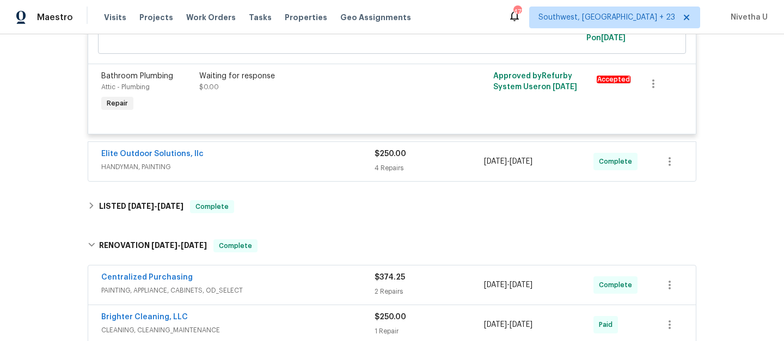
scroll to position [491, 0]
click at [289, 161] on span "HANDYMAN, PAINTING" at bounding box center [237, 166] width 273 height 11
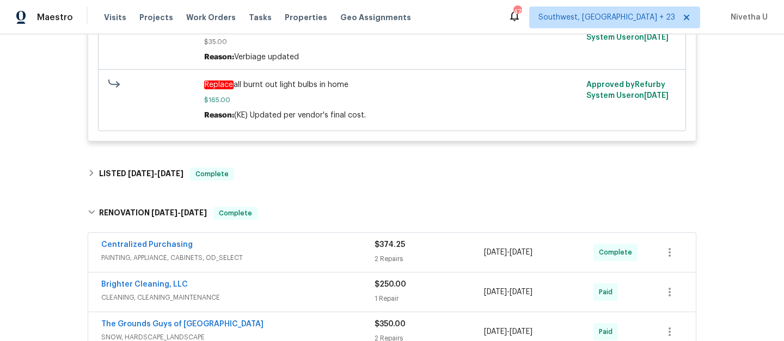
scroll to position [1155, 0]
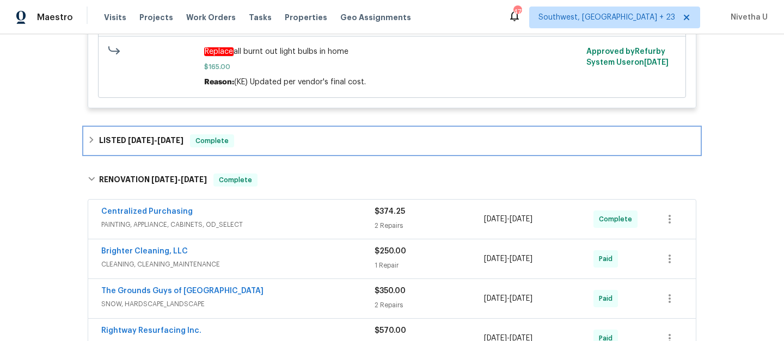
click at [273, 136] on div "LISTED 8/26/25 - 8/29/25 Complete" at bounding box center [391, 141] width 615 height 26
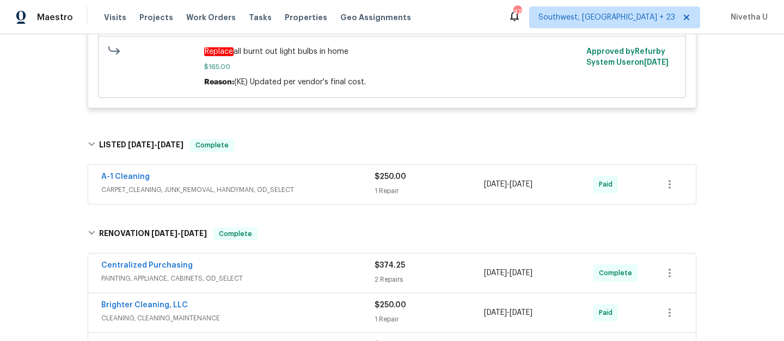
click at [326, 189] on span "CARPET_CLEANING, JUNK_REMOVAL, HANDYMAN, OD_SELECT" at bounding box center [237, 190] width 273 height 11
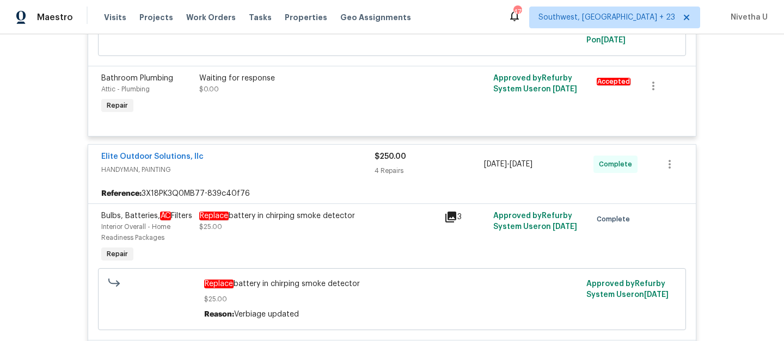
scroll to position [488, 0]
click at [316, 152] on div "Elite Outdoor Solutions, llc" at bounding box center [237, 156] width 273 height 13
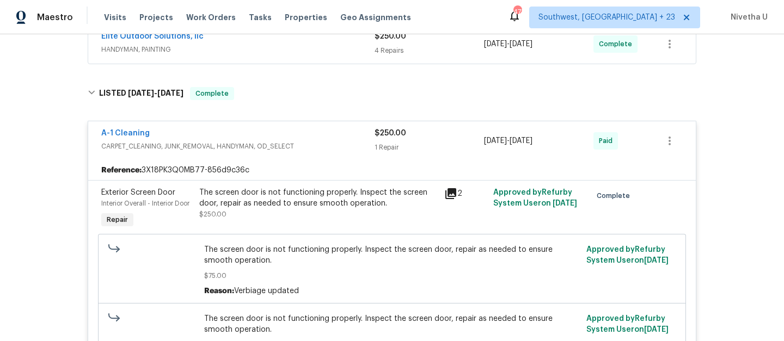
scroll to position [606, 0]
click at [302, 128] on div "A-1 Cleaning" at bounding box center [237, 134] width 273 height 13
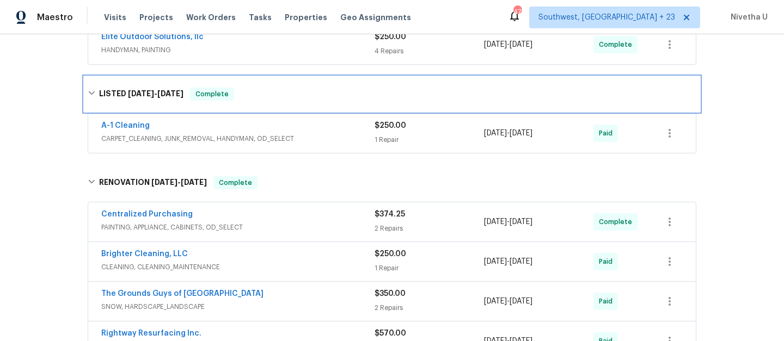
click at [289, 88] on div "LISTED 8/26/25 - 8/29/25 Complete" at bounding box center [392, 94] width 609 height 13
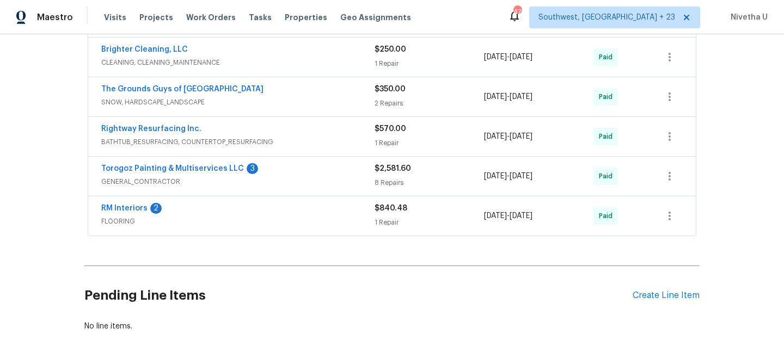
scroll to position [760, 0]
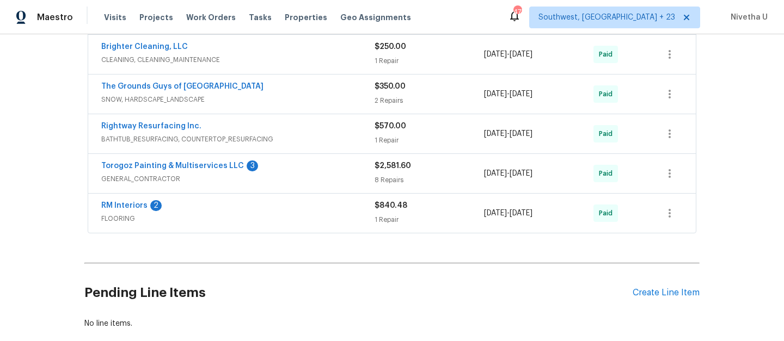
click at [286, 200] on div "RM Interiors 2" at bounding box center [237, 206] width 273 height 13
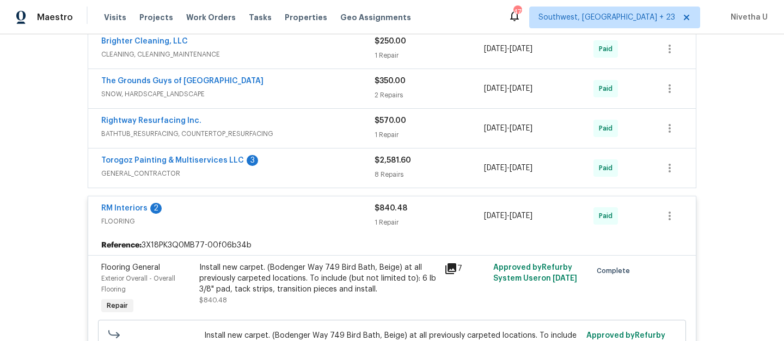
scroll to position [765, 0]
click at [286, 217] on span "FLOORING" at bounding box center [237, 222] width 273 height 11
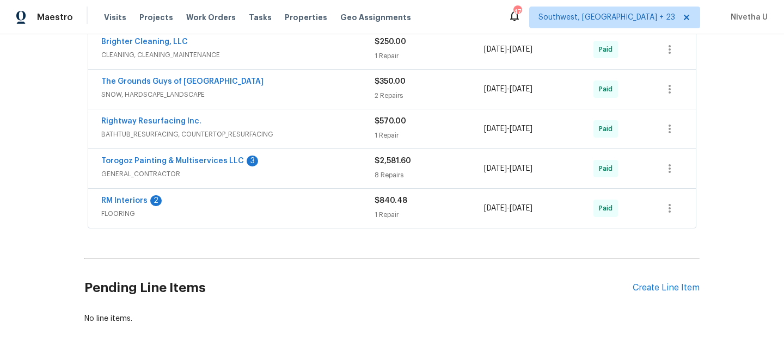
click at [303, 169] on span "GENERAL_CONTRACTOR" at bounding box center [237, 174] width 273 height 11
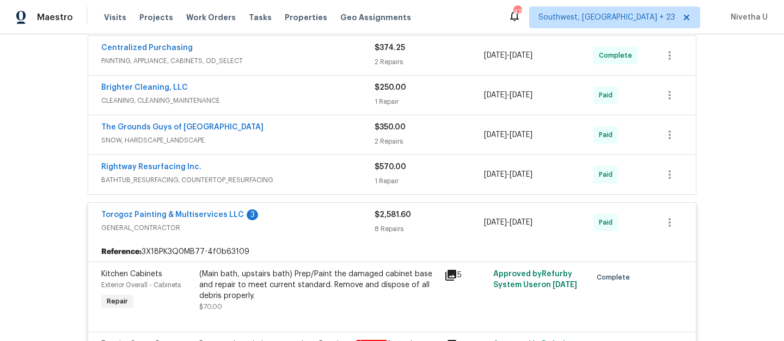
scroll to position [704, 0]
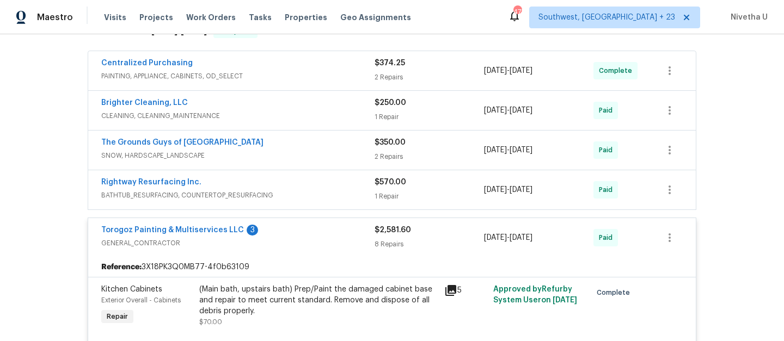
click at [297, 225] on div "Torogoz Painting & Multiservices LLC 3" at bounding box center [237, 231] width 273 height 13
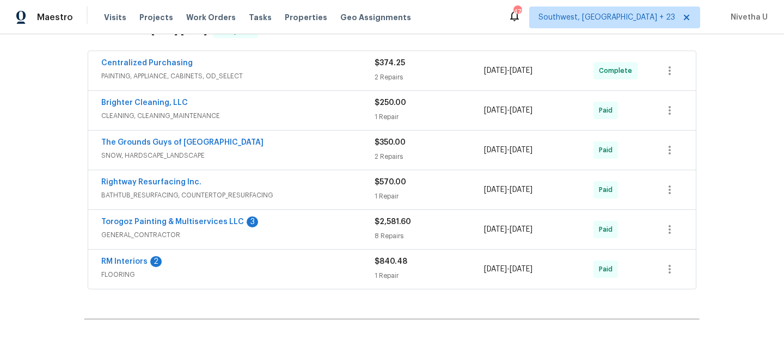
click at [297, 190] on span "BATHTUB_RESURFACING, COUNTERTOP_RESURFACING" at bounding box center [237, 195] width 273 height 11
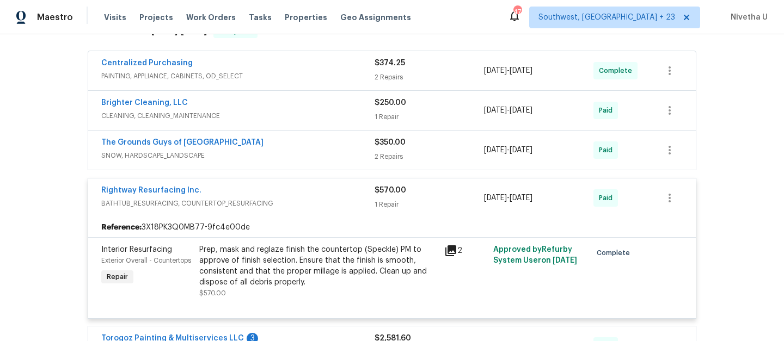
click at [297, 187] on div "Rightway Resurfacing Inc." at bounding box center [237, 191] width 273 height 13
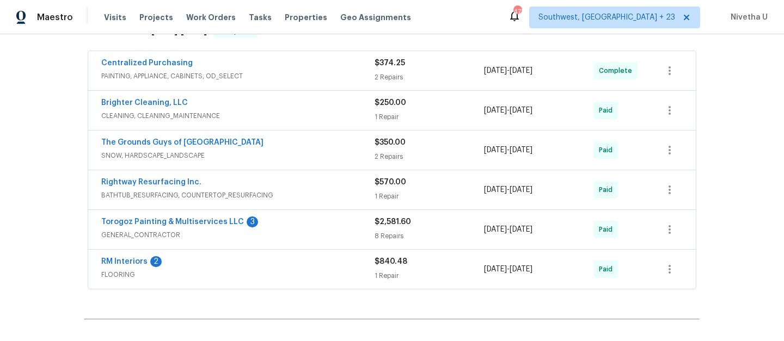
click at [290, 138] on div "The Grounds Guys of Huntersville" at bounding box center [237, 143] width 273 height 13
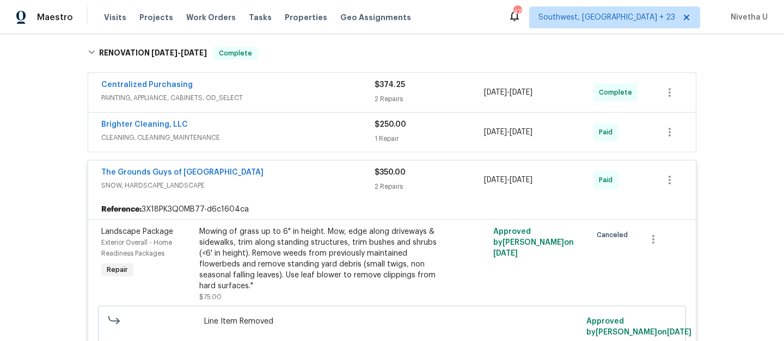
scroll to position [681, 0]
click at [296, 181] on span "SNOW, HARDSCAPE_LANDSCAPE" at bounding box center [237, 186] width 273 height 11
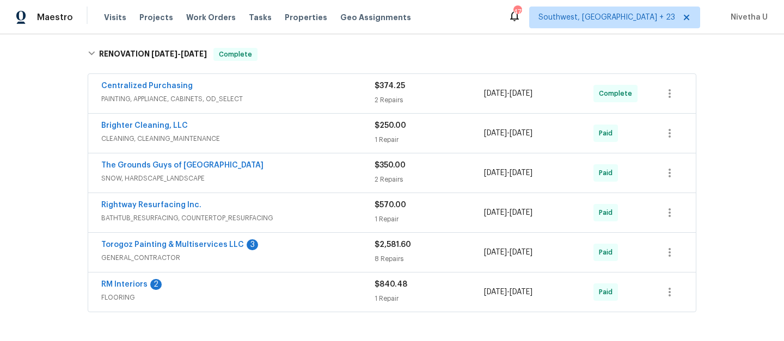
click at [281, 133] on span "CLEANING, CLEANING_MAINTENANCE" at bounding box center [237, 138] width 273 height 11
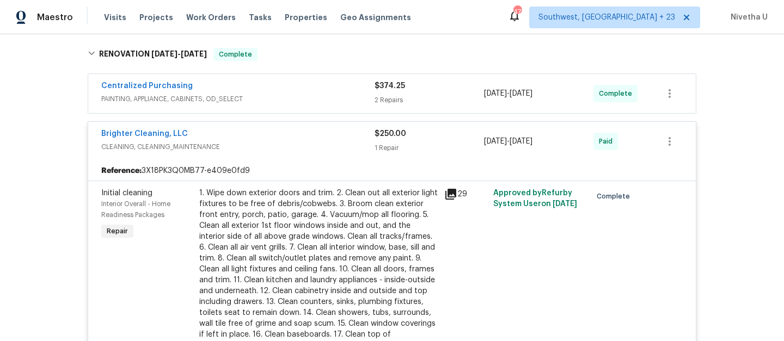
click at [285, 142] on span "CLEANING, CLEANING_MAINTENANCE" at bounding box center [237, 147] width 273 height 11
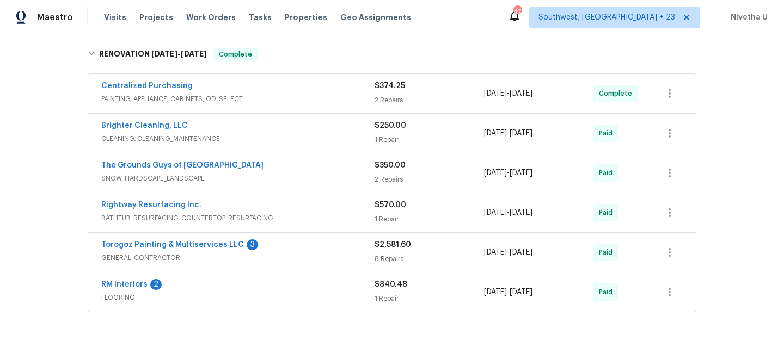
click at [282, 94] on span "PAINTING, APPLIANCE, CABINETS, OD_SELECT" at bounding box center [237, 99] width 273 height 11
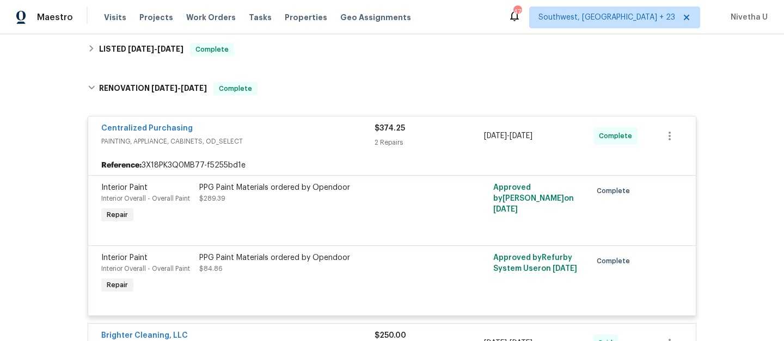
scroll to position [646, 0]
click at [285, 125] on div "Centralized Purchasing" at bounding box center [237, 130] width 273 height 13
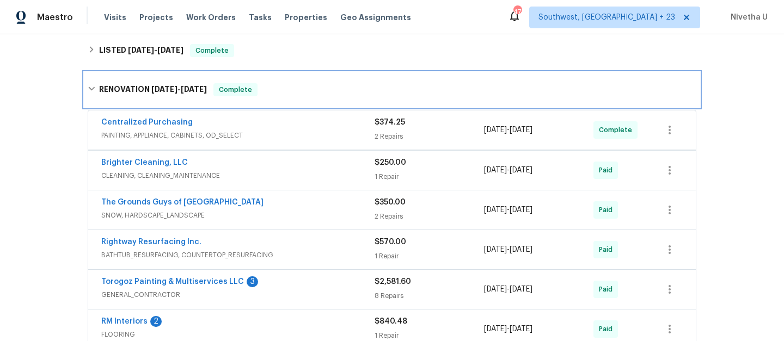
click at [278, 87] on div "RENOVATION 3/24/25 - 4/17/25 Complete" at bounding box center [391, 89] width 615 height 35
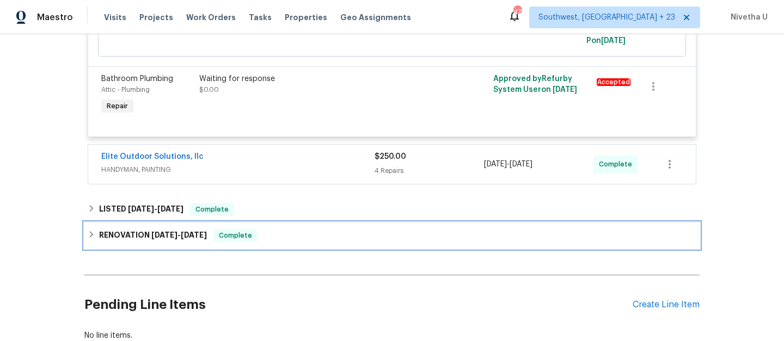
scroll to position [454, 0]
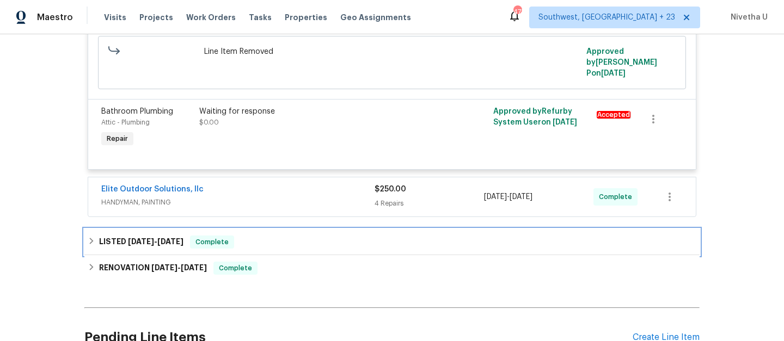
click at [271, 236] on div "LISTED 8/26/25 - 8/29/25 Complete" at bounding box center [392, 242] width 609 height 13
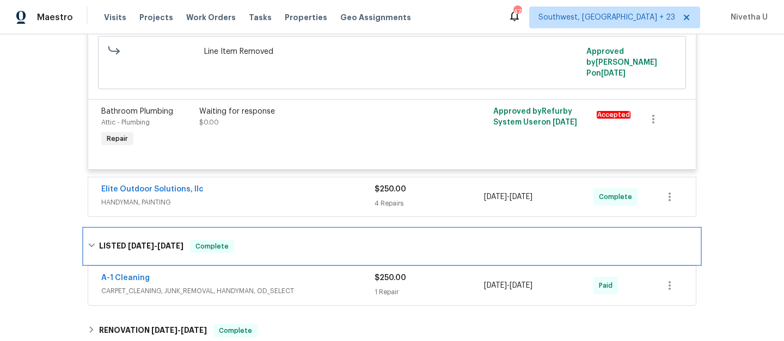
scroll to position [579, 0]
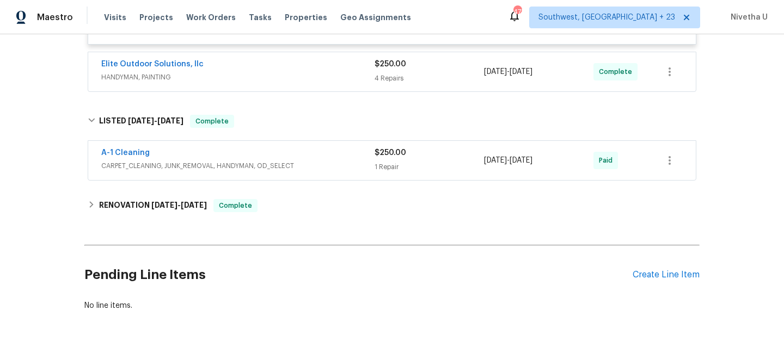
click at [323, 161] on span "CARPET_CLEANING, JUNK_REMOVAL, HANDYMAN, OD_SELECT" at bounding box center [237, 166] width 273 height 11
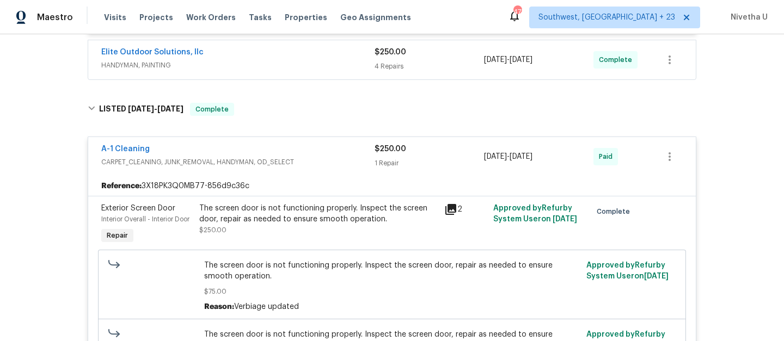
scroll to position [585, 0]
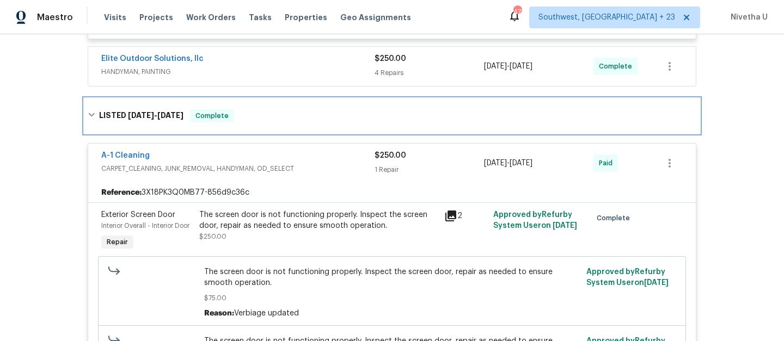
click at [307, 109] on div "LISTED 8/26/25 - 8/29/25 Complete" at bounding box center [392, 115] width 609 height 13
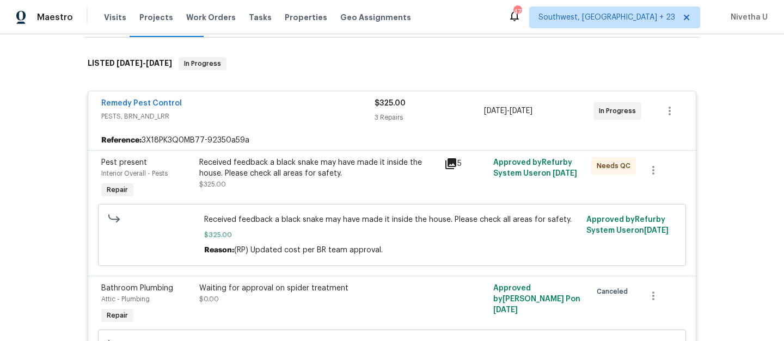
scroll to position [150, 0]
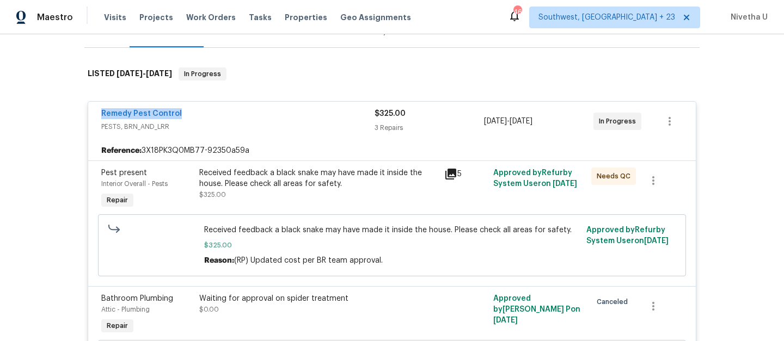
click at [238, 101] on div "Remedy Pest Control PESTS, BRN_AND_LRR $325.00 3 Repairs 9/30/2025 - 10/2/2025 …" at bounding box center [392, 287] width 609 height 373
drag, startPoint x: 195, startPoint y: 117, endPoint x: 52, endPoint y: 117, distance: 143.7
click at [52, 117] on div "Back to all projects 3155 Golden Dale Ln, Charlotte, NC 28262 3 Beds | 2 1/2 Ba…" at bounding box center [392, 187] width 784 height 307
copy link "Remedy Pest Control"
click at [324, 122] on span "PESTS, BRN_AND_LRR" at bounding box center [237, 126] width 273 height 11
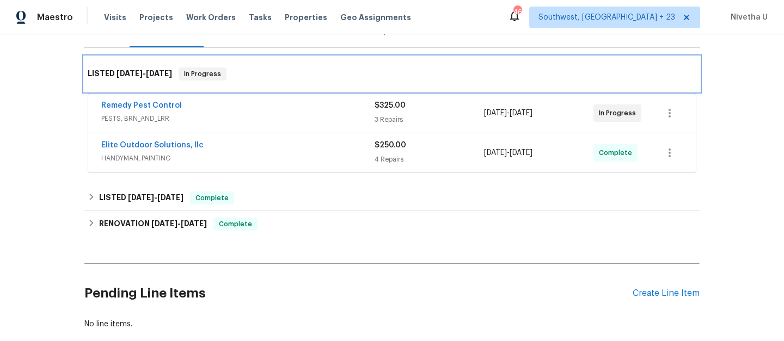
click at [308, 82] on div "LISTED 9/29/25 - 10/8/25 In Progress" at bounding box center [391, 74] width 615 height 35
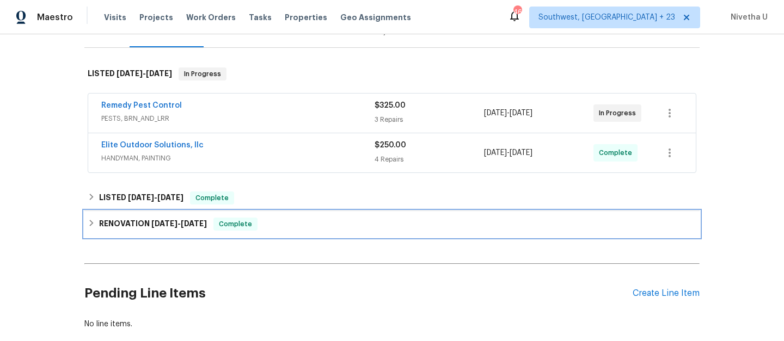
click at [284, 223] on div "RENOVATION 3/24/25 - 4/17/25 Complete" at bounding box center [392, 224] width 609 height 13
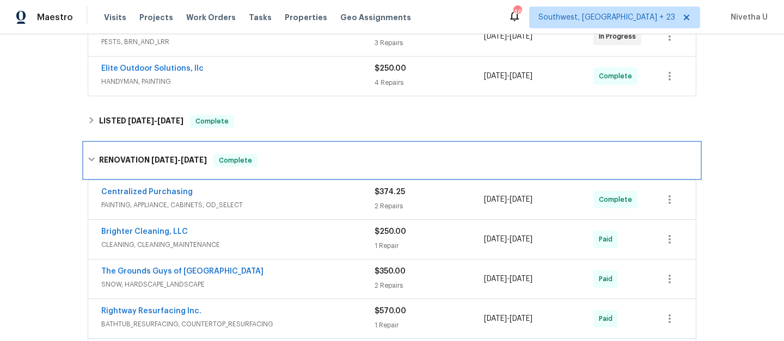
click at [274, 151] on div "RENOVATION 3/24/25 - 4/17/25 Complete" at bounding box center [391, 160] width 615 height 35
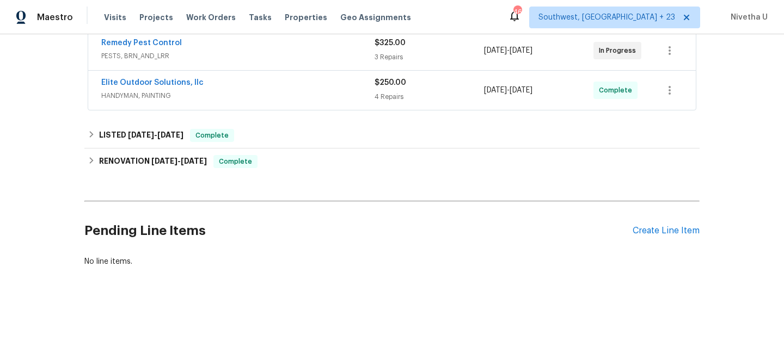
click at [268, 91] on div "Elite Outdoor Solutions, llc HANDYMAN, PAINTING" at bounding box center [237, 90] width 273 height 26
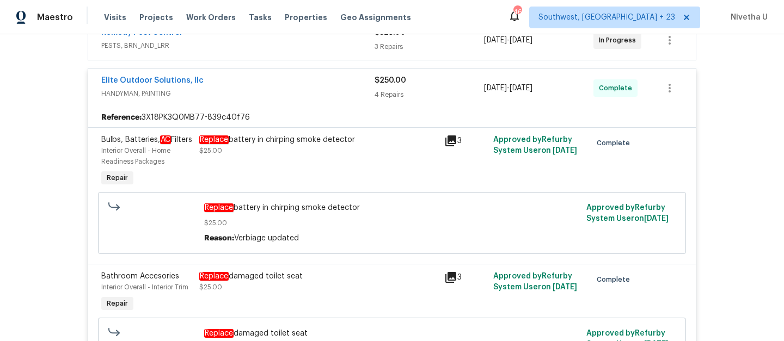
click at [264, 83] on div "Elite Outdoor Solutions, llc" at bounding box center [237, 81] width 273 height 13
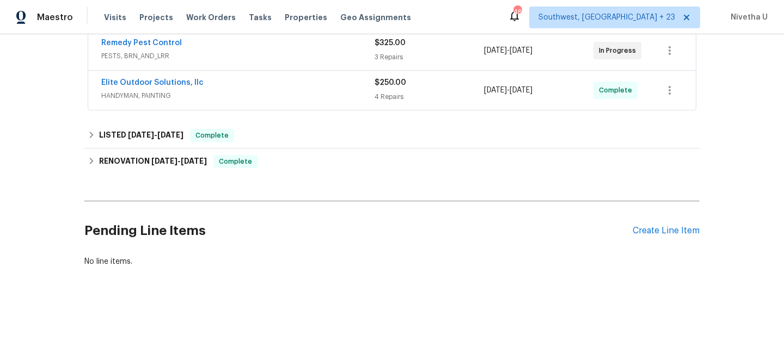
scroll to position [220, 0]
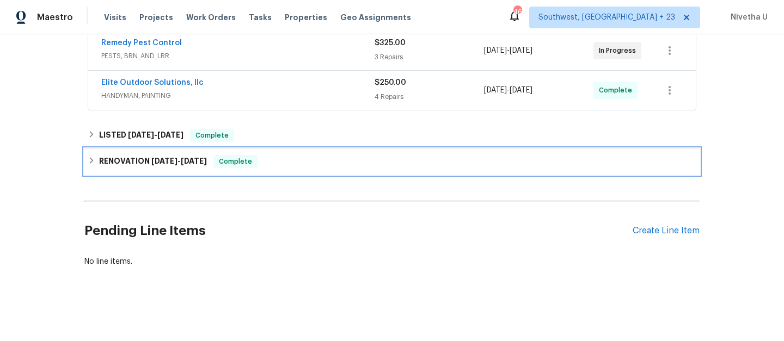
click at [275, 156] on div "RENOVATION 3/24/25 - 4/17/25 Complete" at bounding box center [392, 161] width 609 height 13
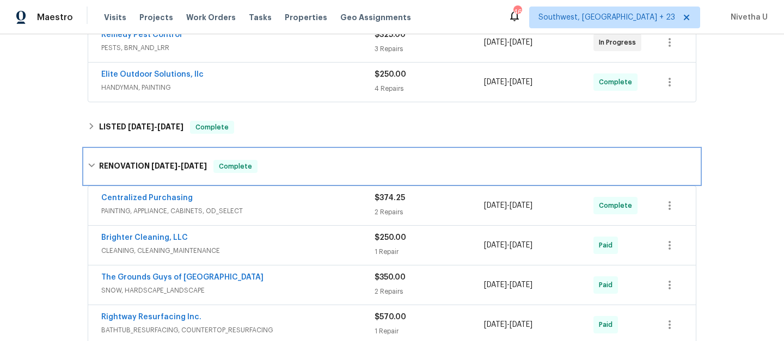
click at [275, 156] on div "RENOVATION 3/24/25 - 4/17/25 Complete" at bounding box center [391, 166] width 615 height 35
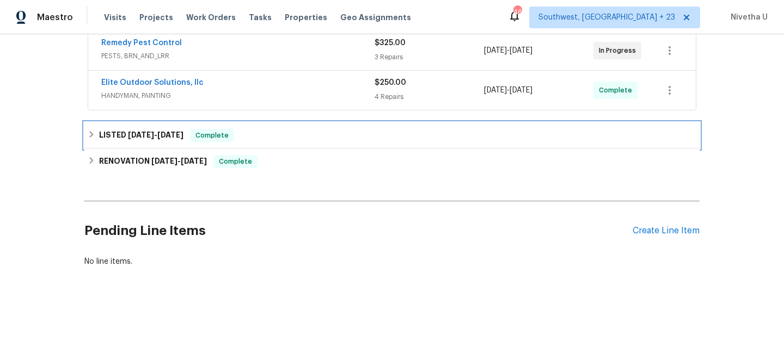
click at [267, 129] on div "LISTED 8/26/25 - 8/29/25 Complete" at bounding box center [392, 135] width 609 height 13
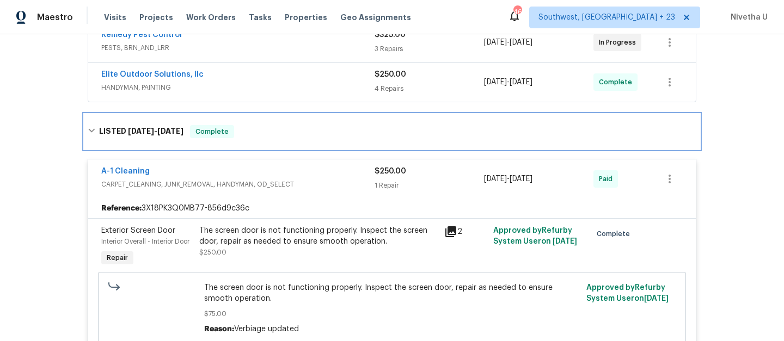
click at [268, 132] on div "LISTED 8/26/25 - 8/29/25 Complete" at bounding box center [392, 131] width 609 height 13
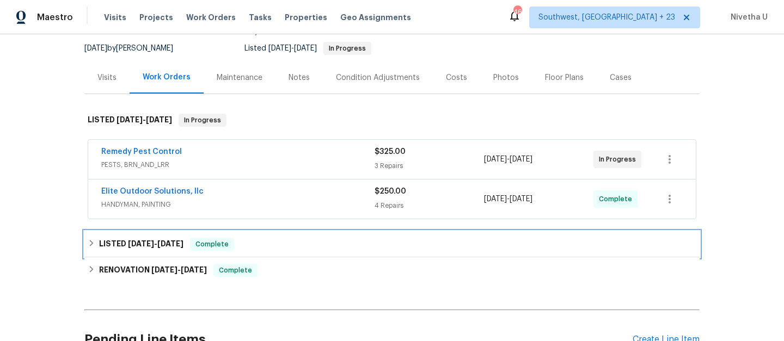
scroll to position [103, 0]
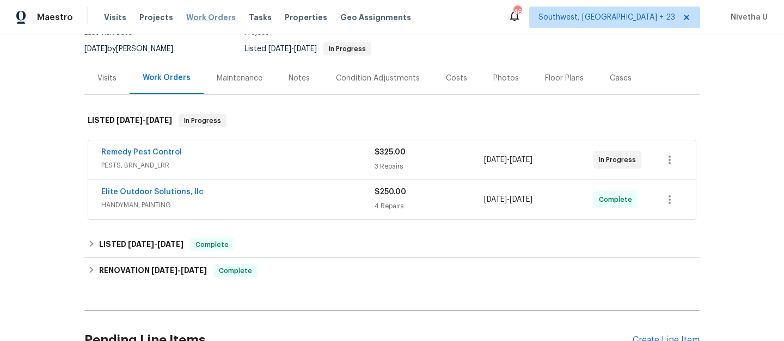
click at [210, 19] on span "Work Orders" at bounding box center [211, 17] width 50 height 11
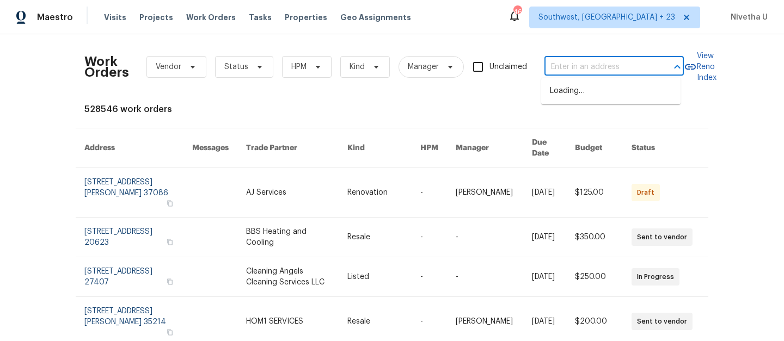
click at [630, 70] on input "text" at bounding box center [598, 67] width 109 height 17
paste input "103 Nut Leaf Ln Greenville, SC 29605"
type input "103 Nut Leaf Ln Greenville, SC 29605"
click at [634, 99] on li "103 Nut Leaf Ln, Greenville, SC 29605" at bounding box center [610, 91] width 139 height 18
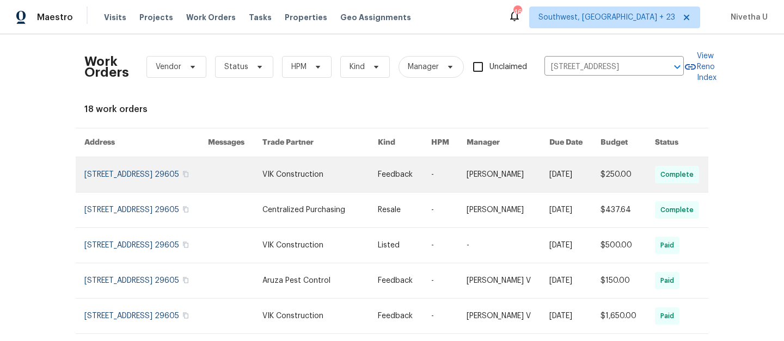
click at [97, 176] on link at bounding box center [146, 174] width 124 height 35
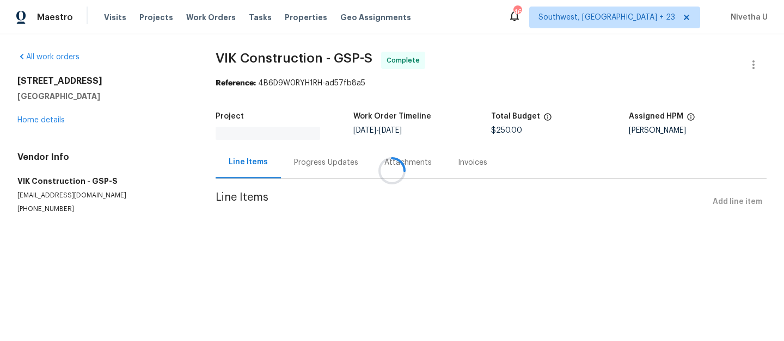
click at [39, 121] on div at bounding box center [392, 170] width 784 height 341
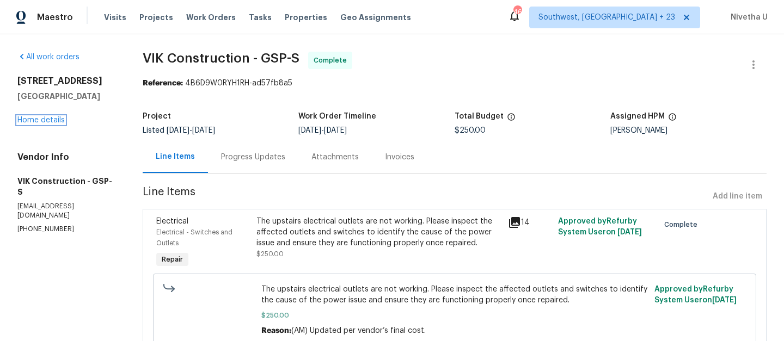
click at [39, 121] on link "Home details" at bounding box center [40, 121] width 47 height 8
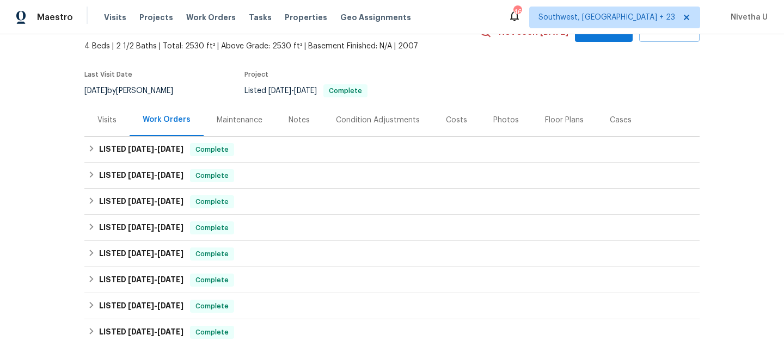
scroll to position [76, 0]
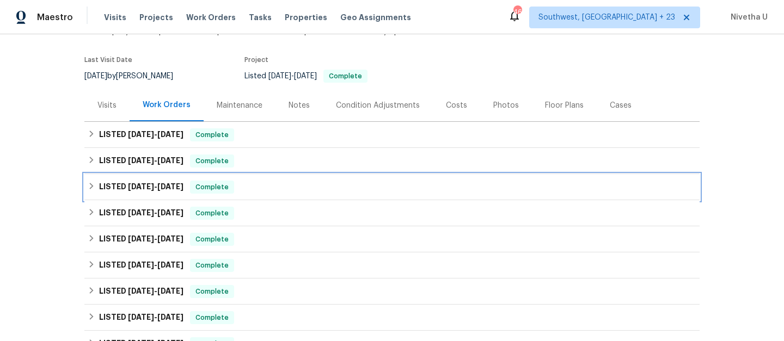
click at [232, 185] on span "Complete" at bounding box center [212, 187] width 42 height 11
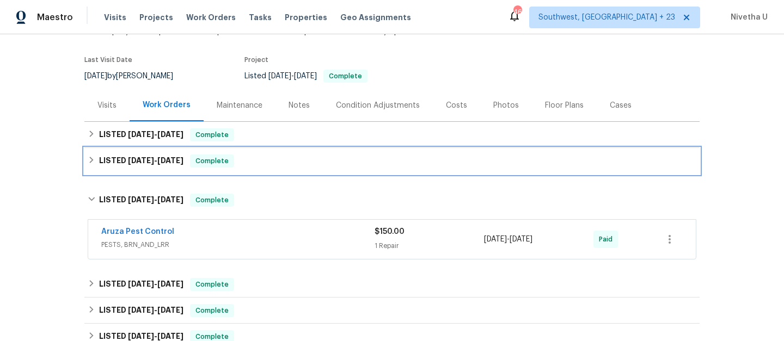
click at [231, 166] on span "Complete" at bounding box center [212, 161] width 42 height 11
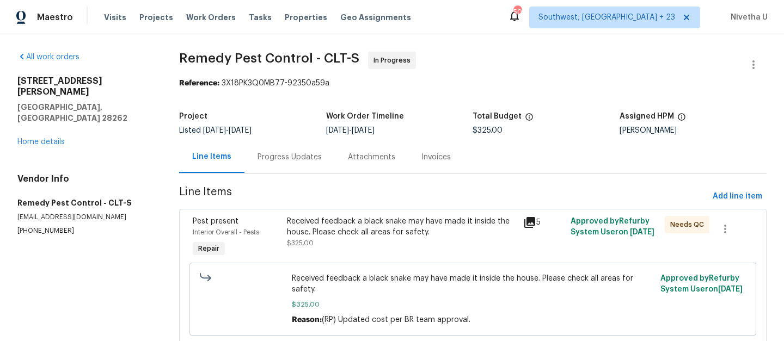
click at [284, 163] on div "Progress Updates" at bounding box center [289, 157] width 90 height 32
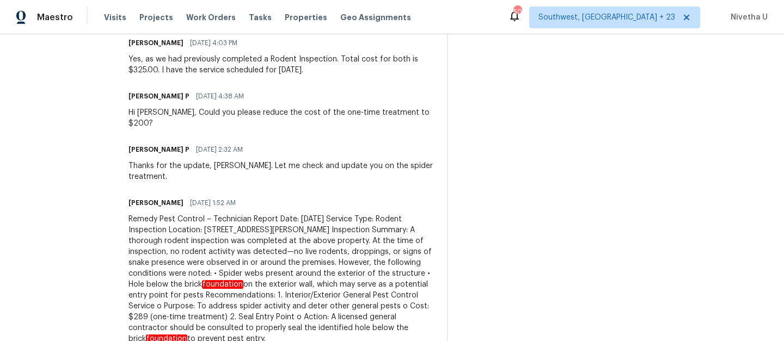
scroll to position [632, 0]
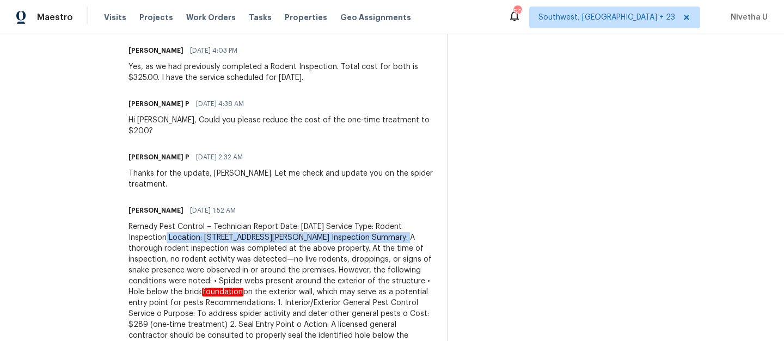
drag, startPoint x: 109, startPoint y: 204, endPoint x: 337, endPoint y: 202, distance: 227.6
click at [337, 202] on div "All work orders 3155 Golden Dale Ln Charlotte, NC 28262 Home details Vendor Inf…" at bounding box center [392, 118] width 784 height 1430
click at [337, 222] on div "Remedy Pest Control – Technician Report Date: Friday, October 3, 2025 Service T…" at bounding box center [280, 287] width 305 height 131
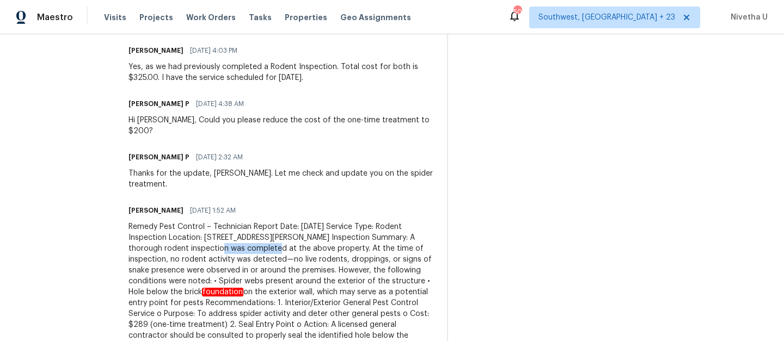
drag, startPoint x: 149, startPoint y: 217, endPoint x: 201, endPoint y: 217, distance: 52.3
click at [201, 222] on div "Remedy Pest Control – Technician Report Date: Friday, October 3, 2025 Service T…" at bounding box center [280, 287] width 305 height 131
click at [218, 222] on div "Remedy Pest Control – Technician Report Date: Friday, October 3, 2025 Service T…" at bounding box center [280, 287] width 305 height 131
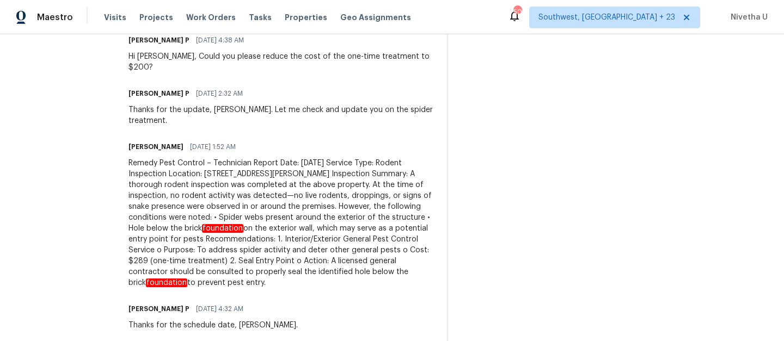
scroll to position [698, 0]
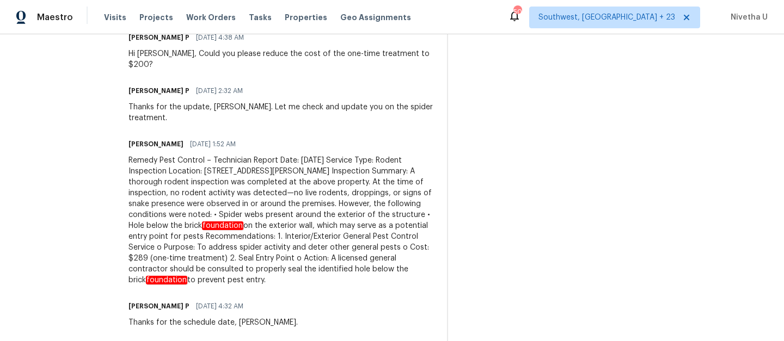
drag, startPoint x: 290, startPoint y: 203, endPoint x: 408, endPoint y: 242, distance: 124.5
click at [408, 242] on div "Remedy Pest Control – Technician Report Date: Friday, October 3, 2025 Service T…" at bounding box center [280, 220] width 305 height 131
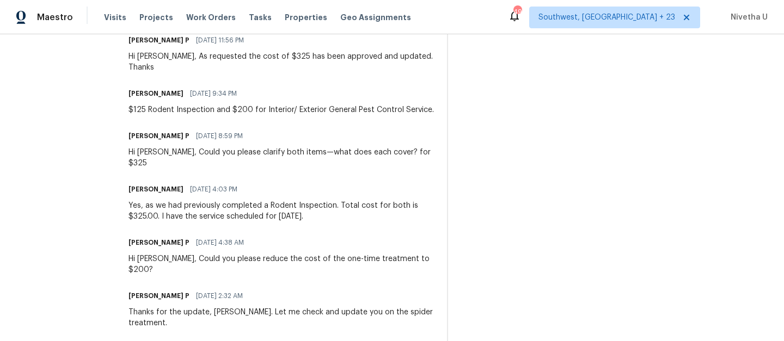
scroll to position [487, 0]
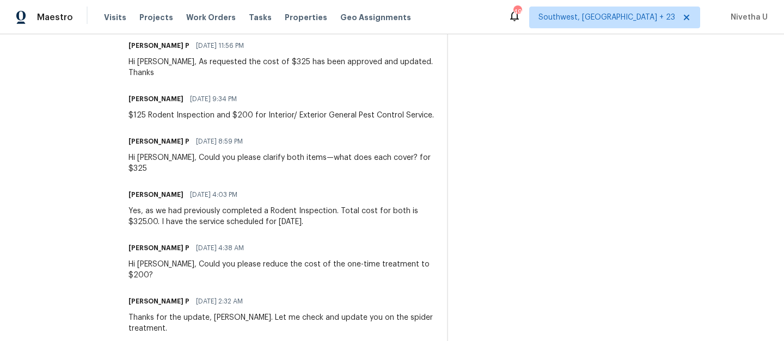
drag, startPoint x: 111, startPoint y: 107, endPoint x: 198, endPoint y: 108, distance: 87.7
click at [198, 108] on div "All work orders 3155 Golden Dale Ln Charlotte, NC 28262 Home details Vendor Inf…" at bounding box center [392, 262] width 784 height 1430
click at [218, 110] on div "$125 Rodent Inspection and $200 for Interior/ Exterior General Pest Control Ser…" at bounding box center [280, 115] width 305 height 11
drag, startPoint x: 214, startPoint y: 105, endPoint x: 408, endPoint y: 109, distance: 194.4
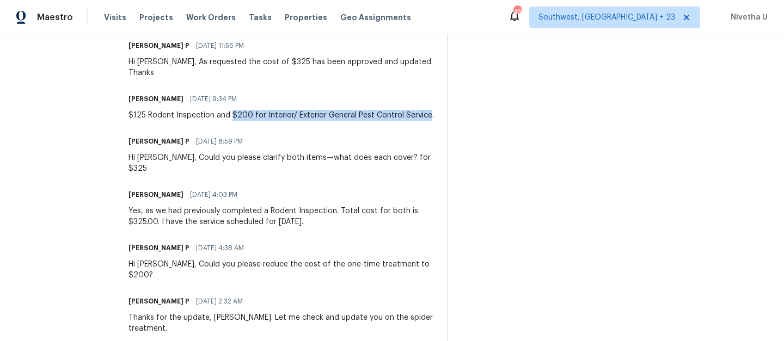
click at [408, 110] on div "$125 Rodent Inspection and $200 for Interior/ Exterior General Pest Control Ser…" at bounding box center [280, 115] width 305 height 11
click at [280, 138] on div "Ramyasri P 10/06/2025 8:59 PM Hi Brandon, Could you please clarify both items—w…" at bounding box center [280, 154] width 305 height 40
drag, startPoint x: 247, startPoint y: 105, endPoint x: 336, endPoint y: 106, distance: 89.3
click at [336, 110] on div "$125 Rodent Inspection and $200 for Interior/ Exterior General Pest Control Ser…" at bounding box center [280, 115] width 305 height 11
copy div "Interior/ Exterior General"
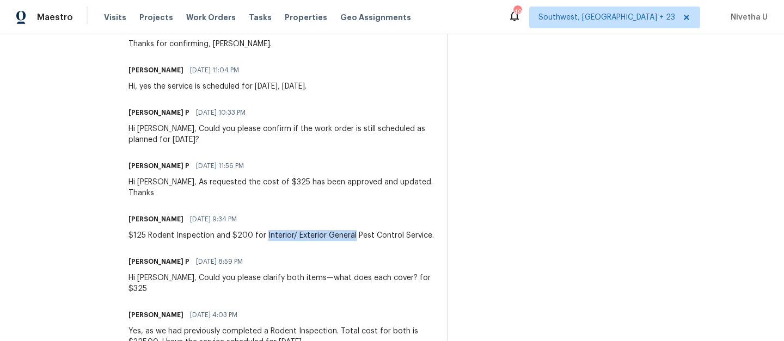
scroll to position [137, 0]
